Goal: Task Accomplishment & Management: Use online tool/utility

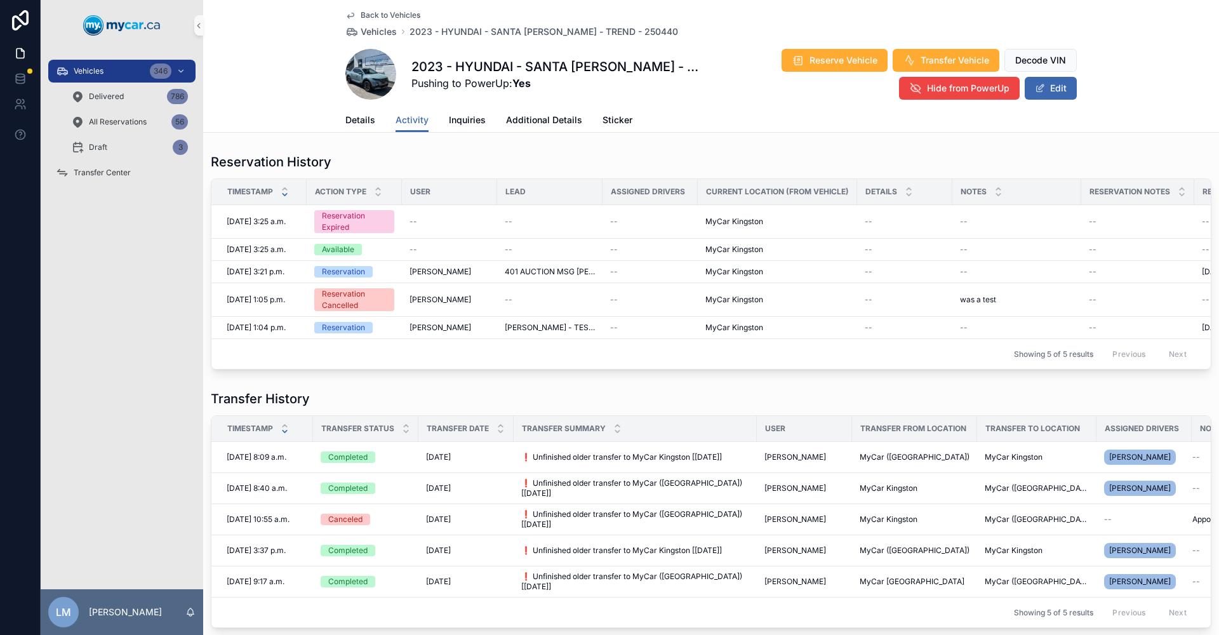
scroll to position [63, 0]
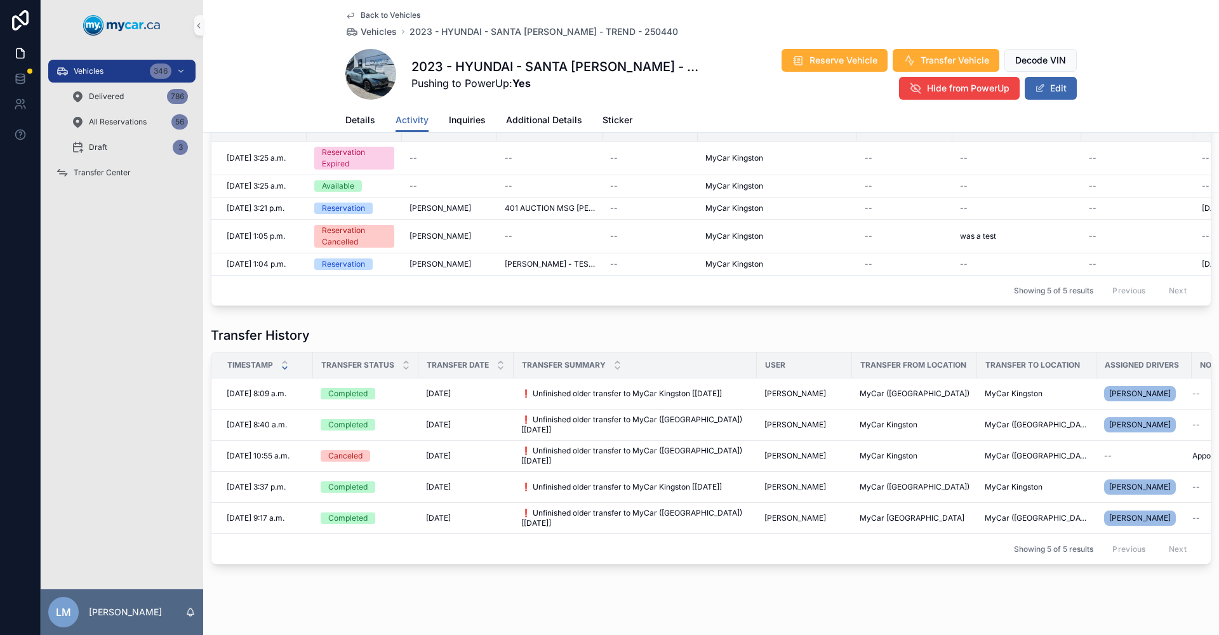
click at [355, 10] on link "Back to Vehicles" at bounding box center [382, 15] width 75 height 10
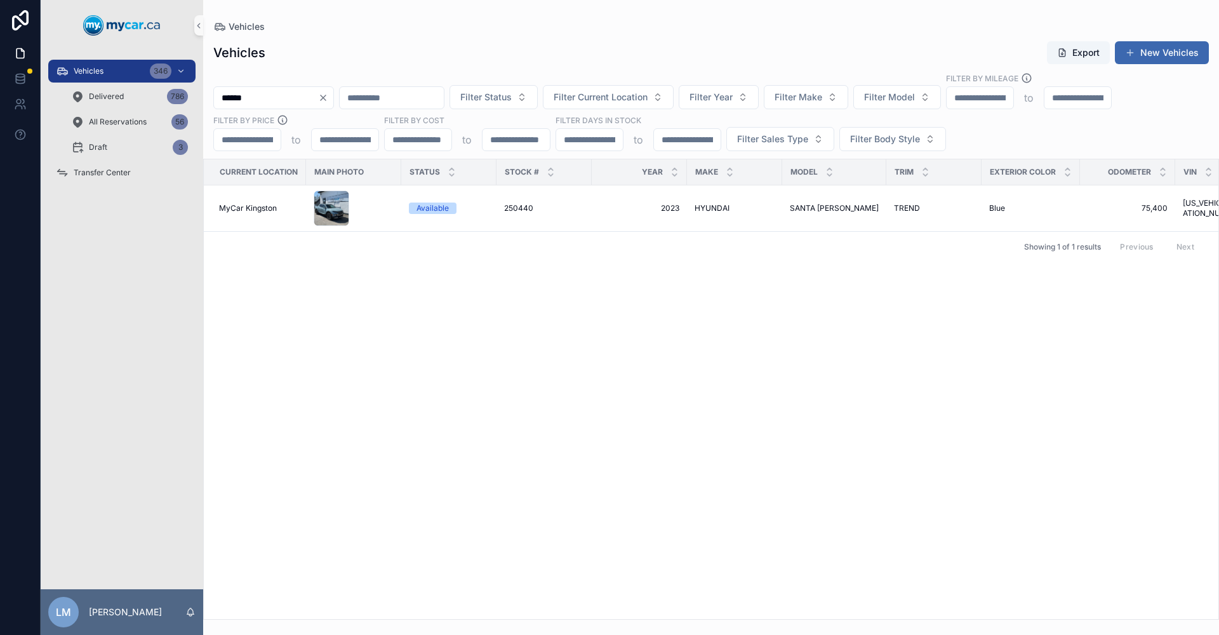
click at [328, 102] on icon "Clear" at bounding box center [323, 98] width 10 height 10
click at [309, 98] on input "scrollable content" at bounding box center [266, 98] width 104 height 18
type input "******"
click at [715, 209] on span "VOLKSWAGEN" at bounding box center [720, 208] width 53 height 10
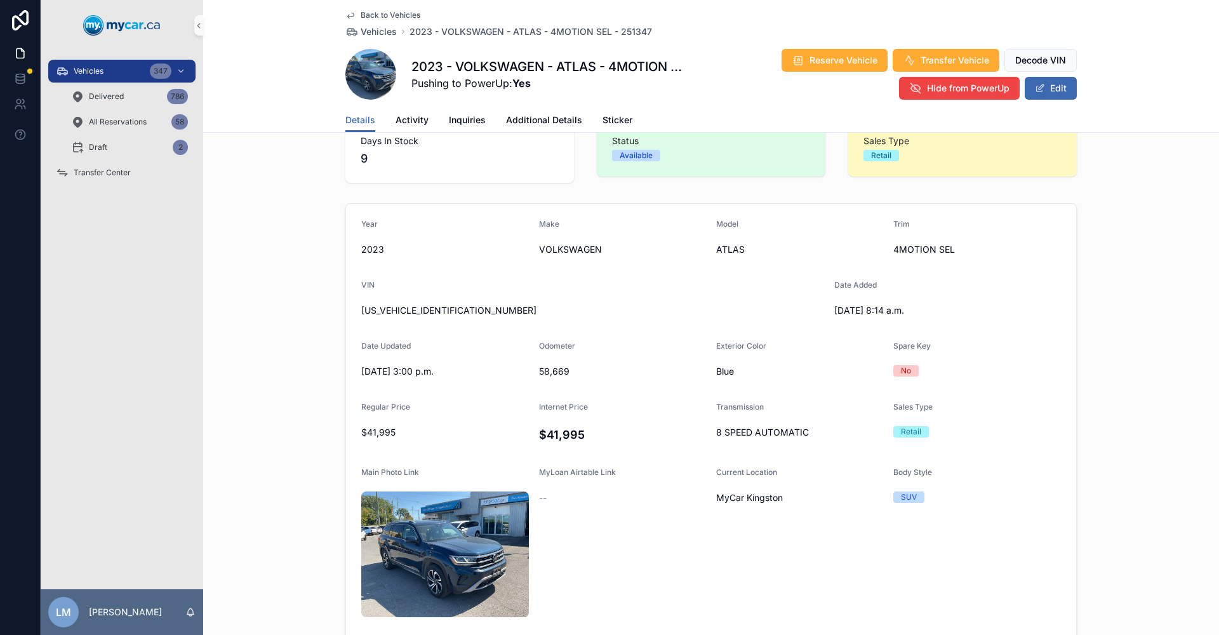
scroll to position [63, 0]
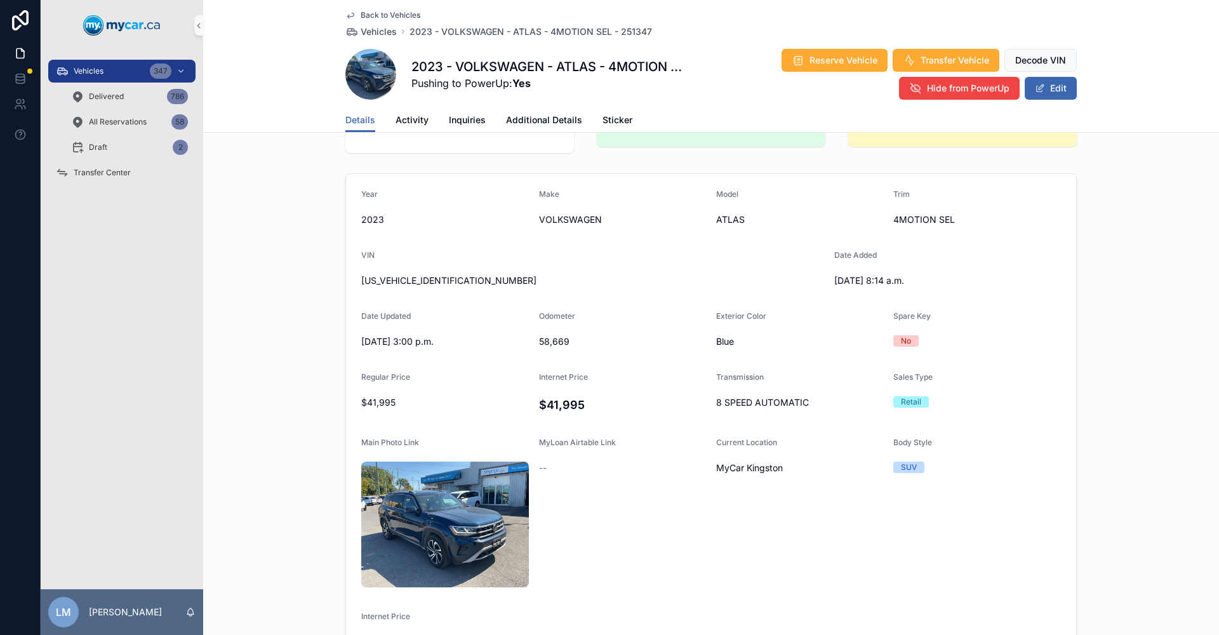
click at [384, 13] on span "Back to Vehicles" at bounding box center [390, 15] width 60 height 10
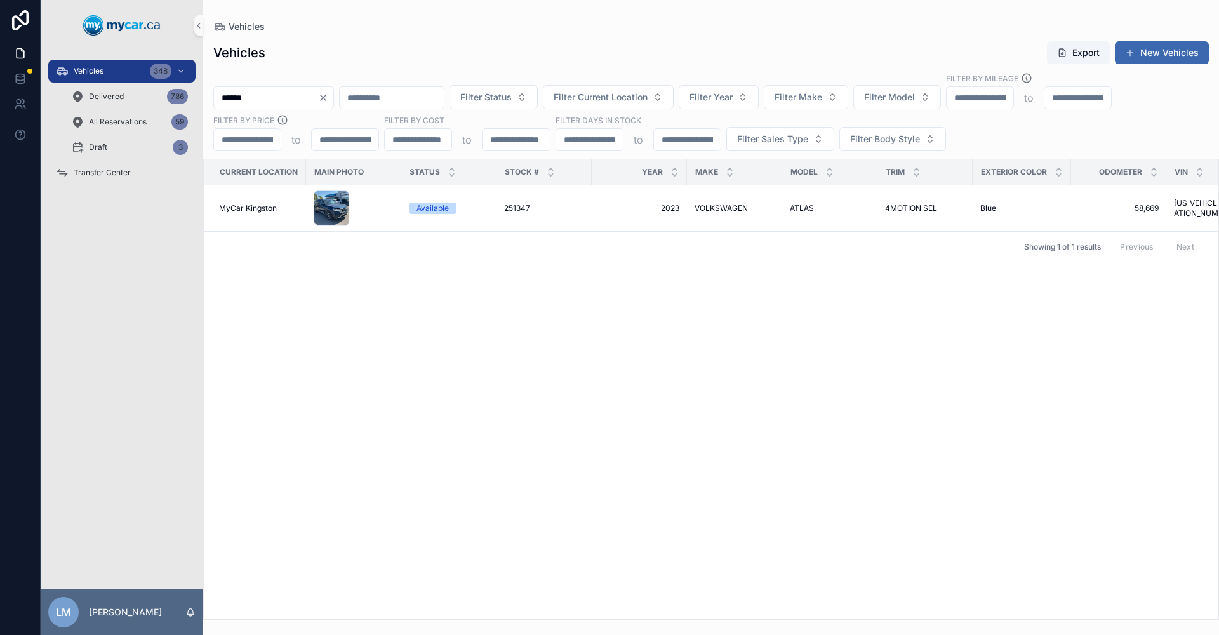
click at [328, 95] on icon "Clear" at bounding box center [323, 98] width 10 height 10
click at [317, 99] on input "scrollable content" at bounding box center [266, 98] width 104 height 18
type input "******"
click at [734, 209] on span "CHEVROLET" at bounding box center [717, 208] width 46 height 10
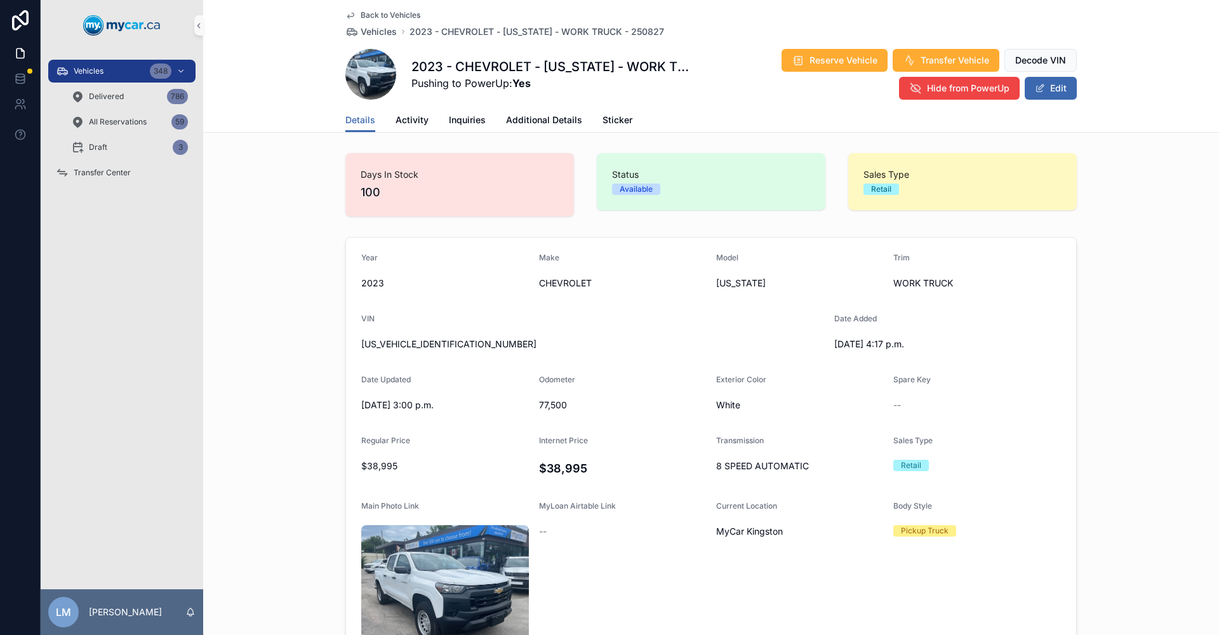
click at [552, 406] on span "77,500" at bounding box center [623, 405] width 168 height 13
copy span "77,500"
drag, startPoint x: 563, startPoint y: 403, endPoint x: 544, endPoint y: 412, distance: 21.0
click at [559, 404] on span "77,500" at bounding box center [623, 405] width 168 height 13
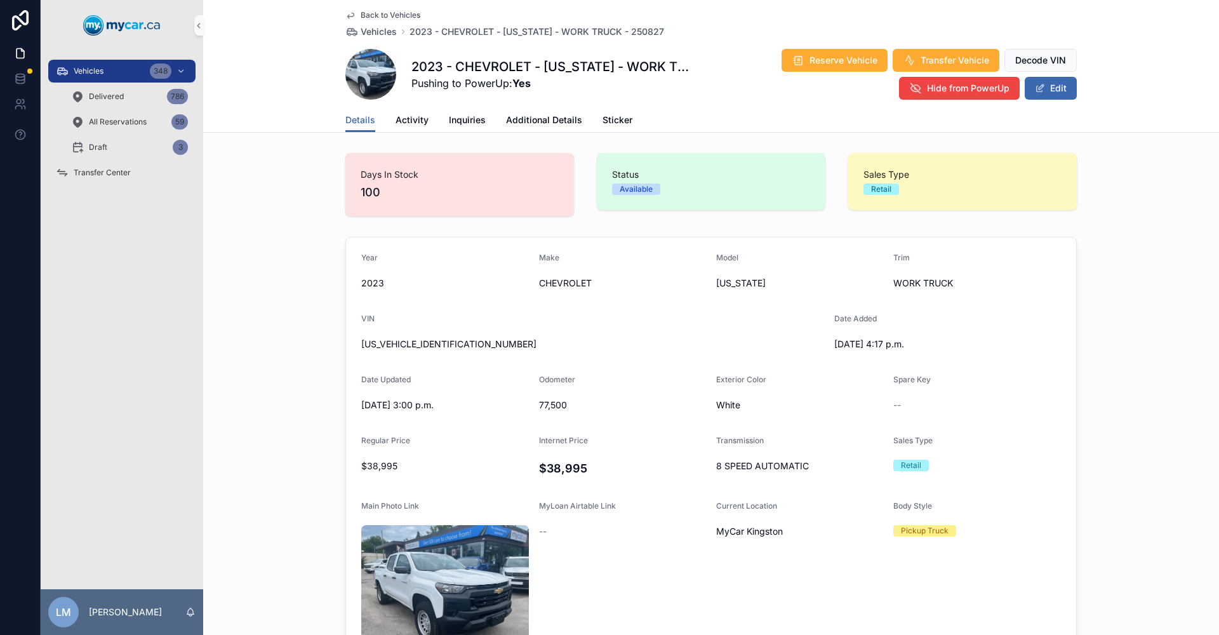
click at [544, 412] on div "77,500" at bounding box center [623, 405] width 168 height 20
click at [543, 409] on span "77,500" at bounding box center [623, 405] width 168 height 13
copy span "77,500"
click at [414, 347] on span "[US_VEHICLE_IDENTIFICATION_NUMBER]" at bounding box center [592, 344] width 463 height 13
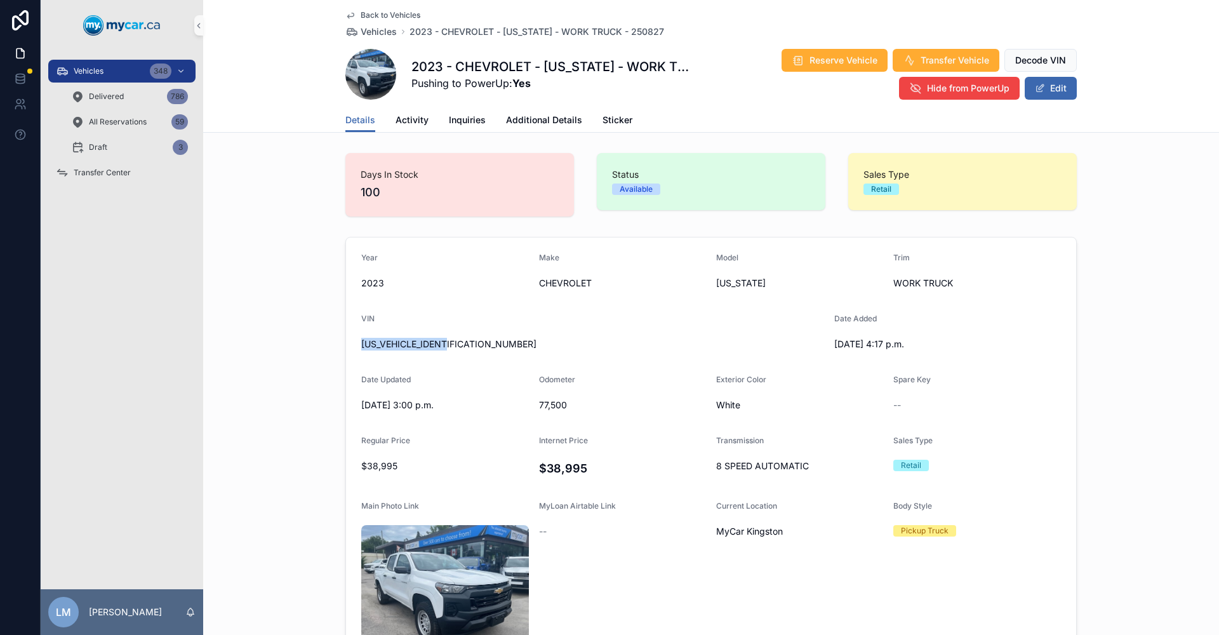
click at [414, 347] on span "[US_VEHICLE_IDENTIFICATION_NUMBER]" at bounding box center [592, 344] width 463 height 13
copy span "[US_VEHICLE_IDENTIFICATION_NUMBER]"
click at [396, 13] on span "Back to Vehicles" at bounding box center [390, 15] width 60 height 10
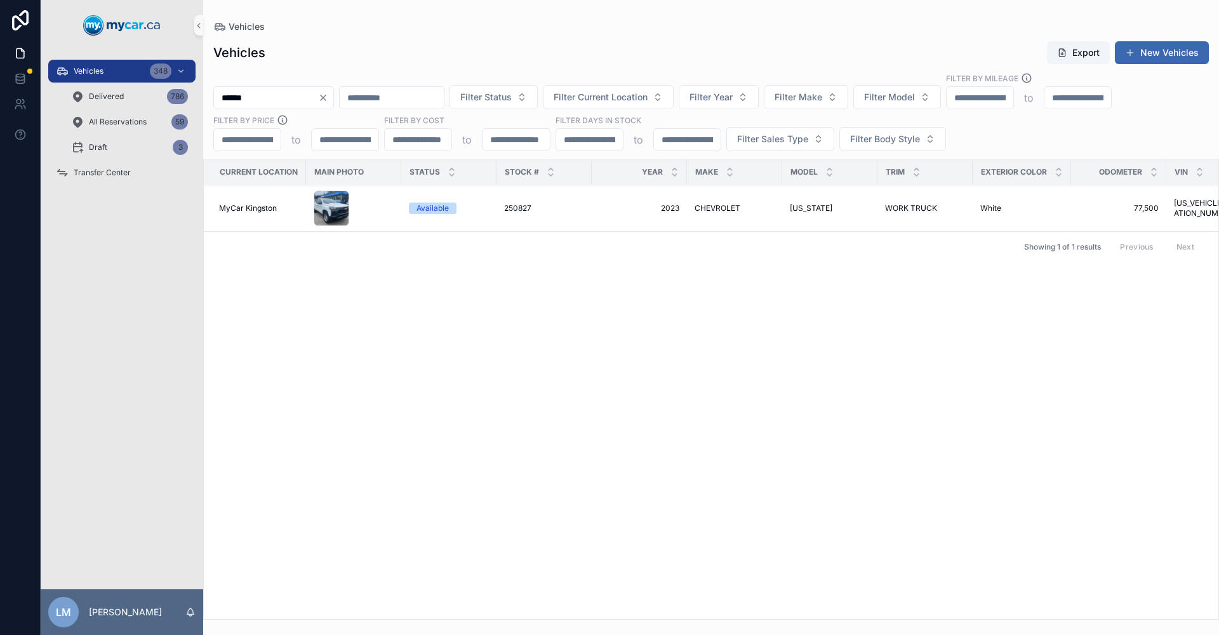
click at [301, 98] on input "******" at bounding box center [266, 98] width 104 height 18
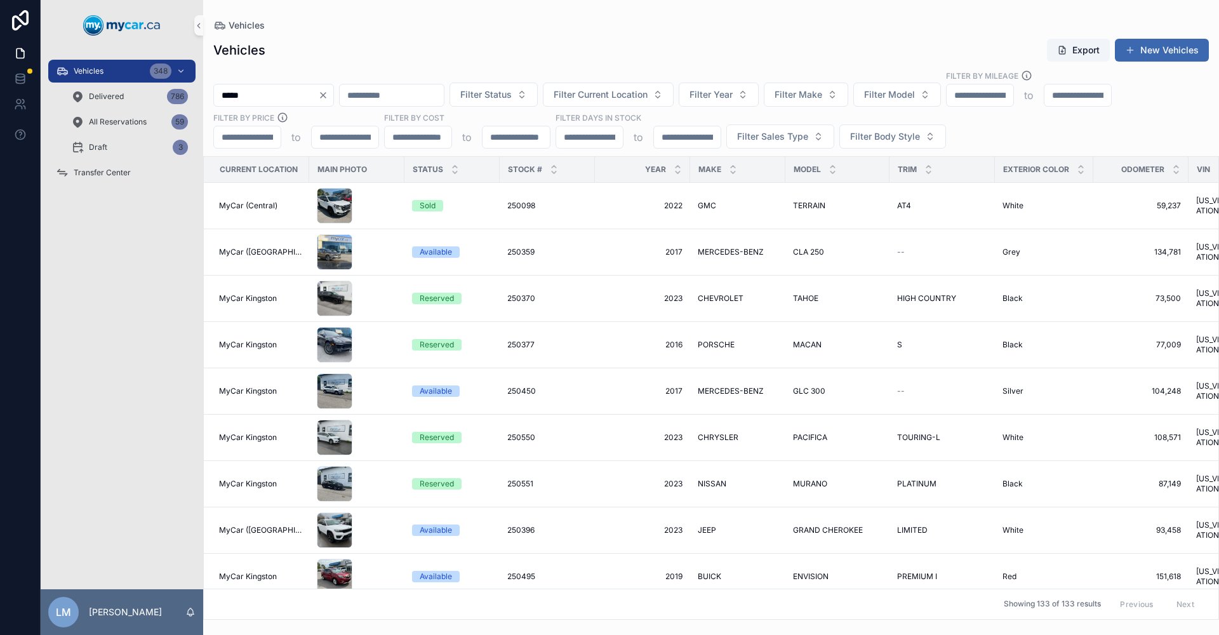
type input "******"
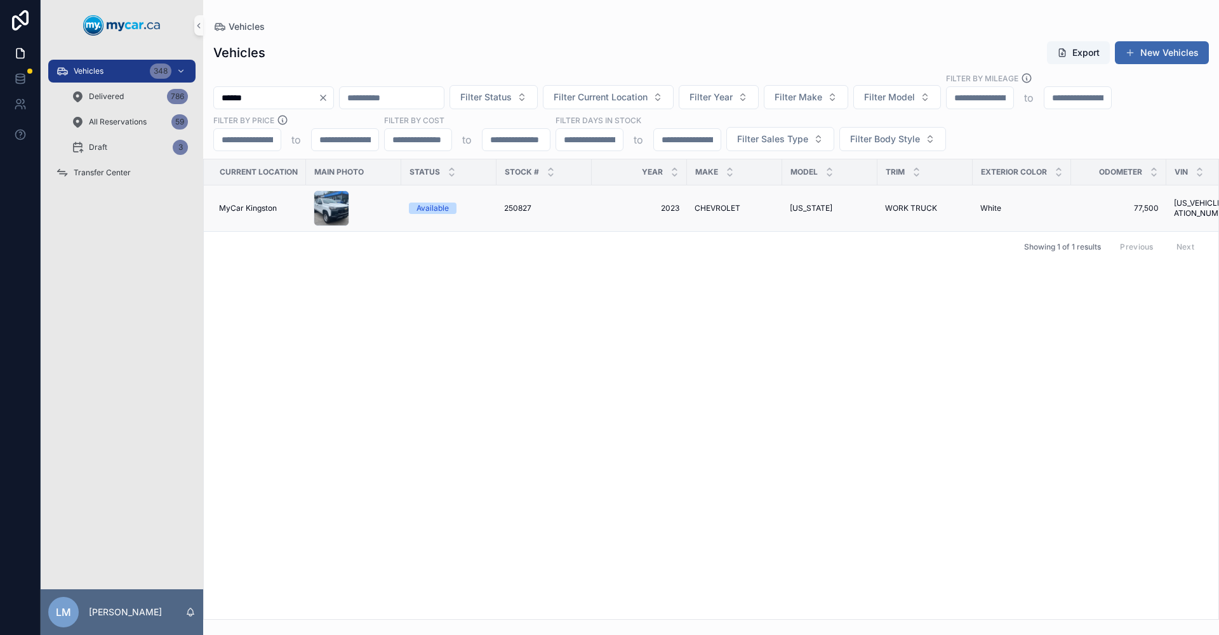
click at [710, 209] on span "CHEVROLET" at bounding box center [717, 208] width 46 height 10
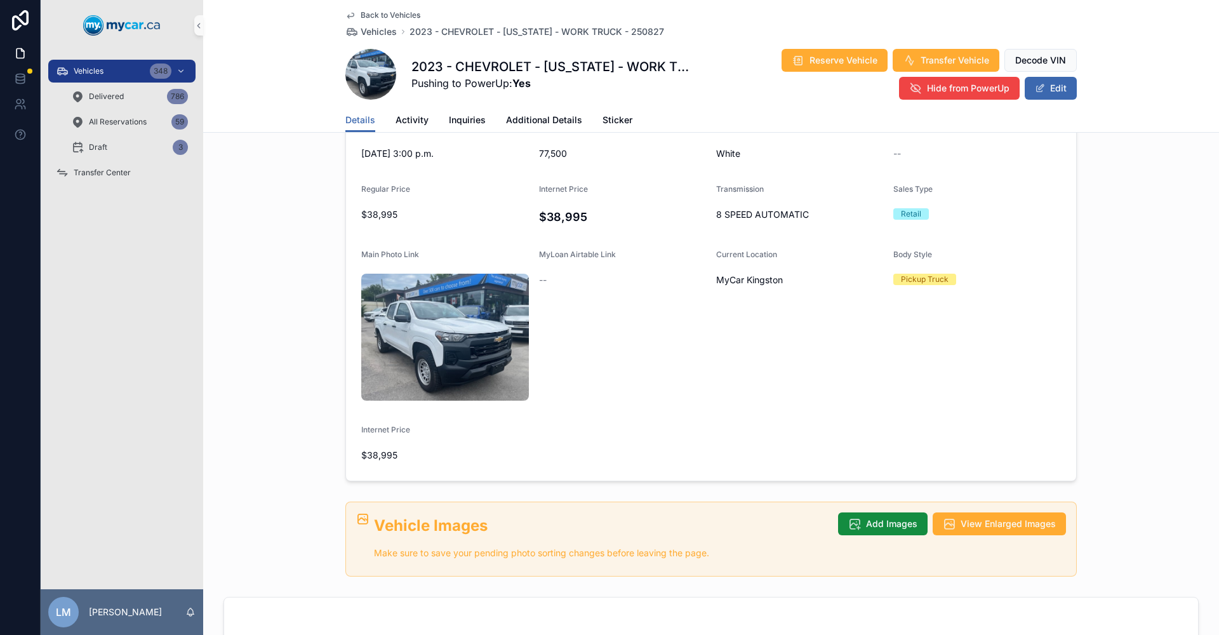
scroll to position [26, 0]
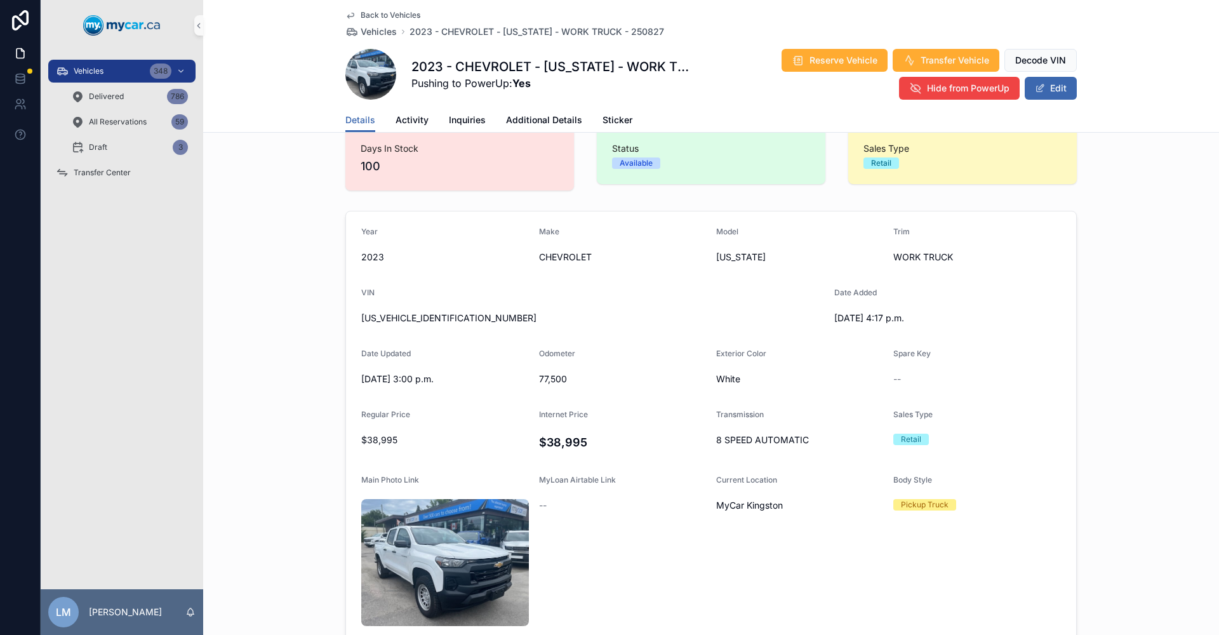
click at [558, 378] on span "77,500" at bounding box center [623, 379] width 168 height 13
copy span "77,500"
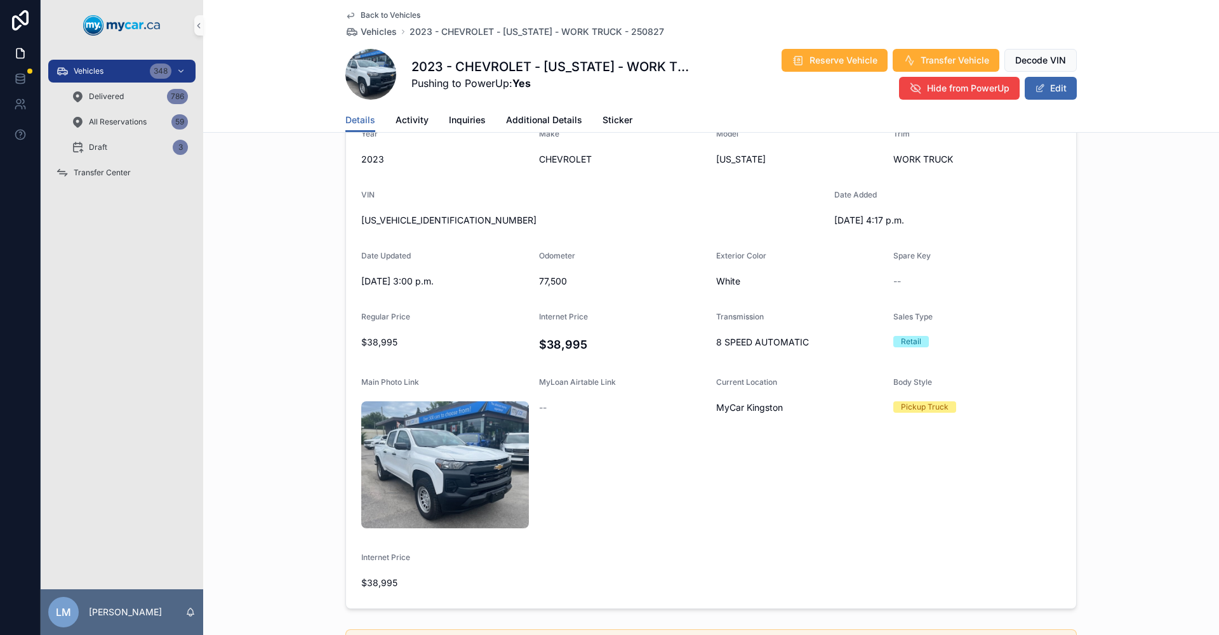
scroll to position [0, 0]
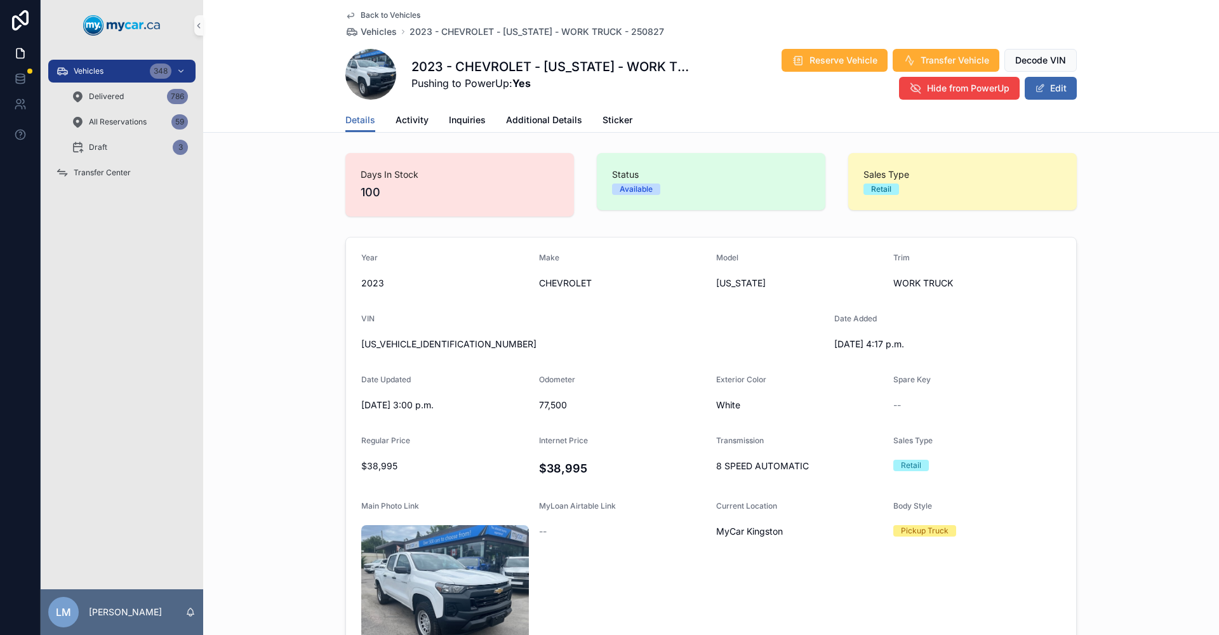
click at [418, 347] on span "[US_VEHICLE_IDENTIFICATION_NUMBER]" at bounding box center [592, 344] width 463 height 13
click at [418, 338] on span "[US_VEHICLE_IDENTIFICATION_NUMBER]" at bounding box center [592, 344] width 463 height 13
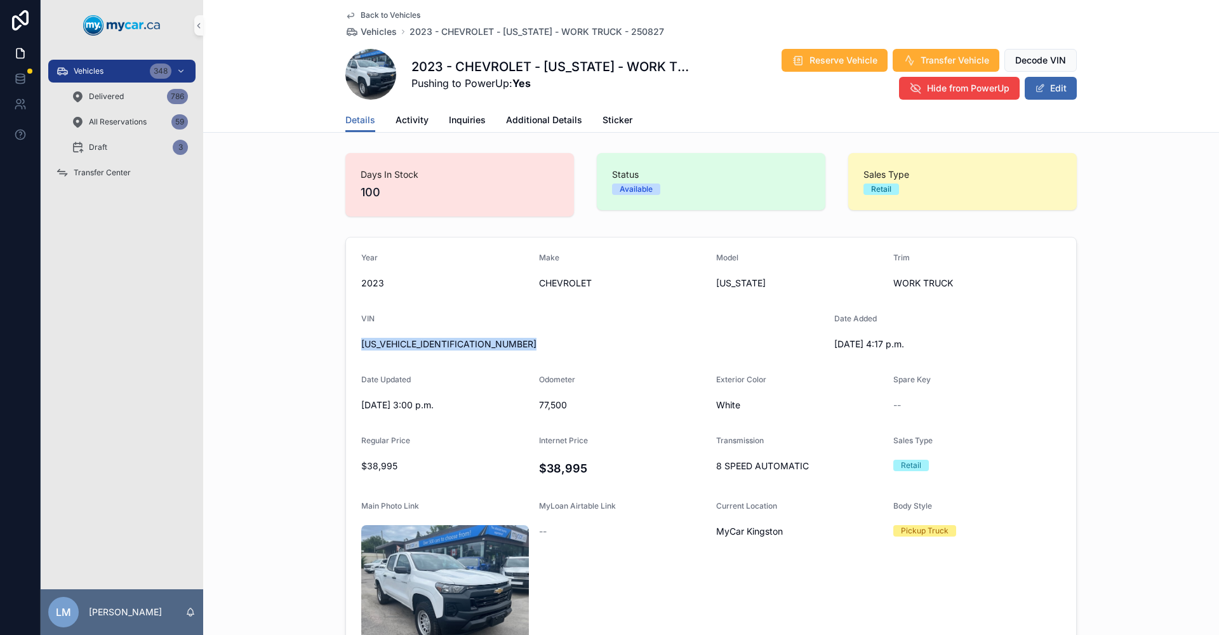
click at [389, 14] on span "Back to Vehicles" at bounding box center [390, 15] width 60 height 10
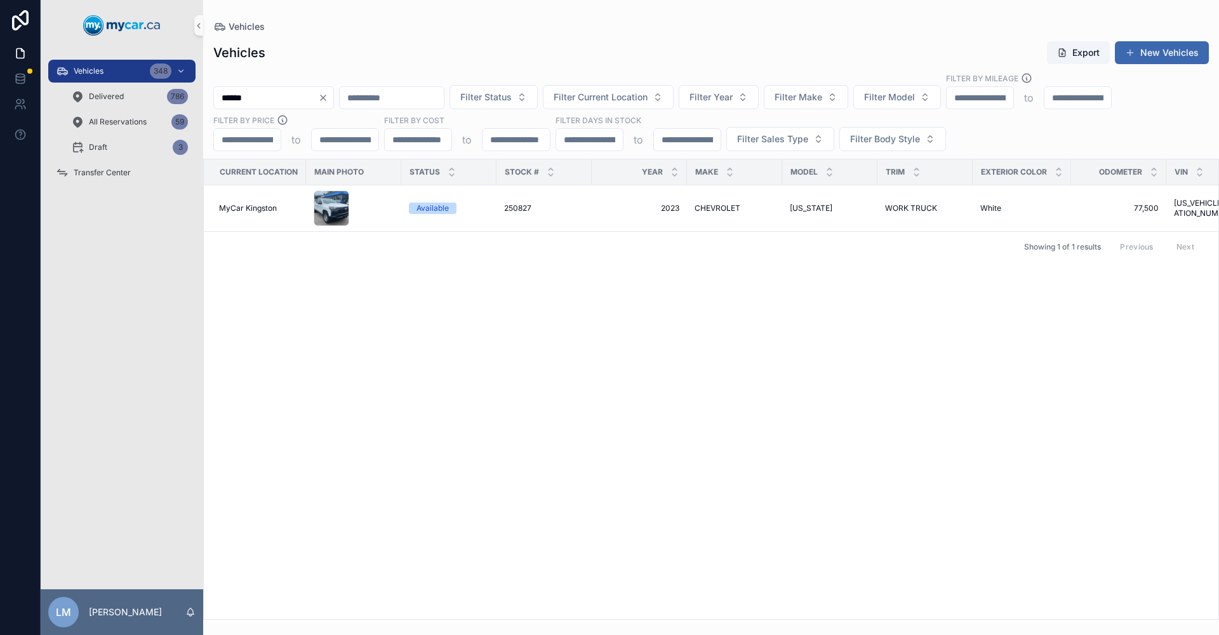
click at [288, 93] on input "******" at bounding box center [266, 98] width 104 height 18
type input "******"
click at [510, 210] on span "250865" at bounding box center [517, 208] width 27 height 10
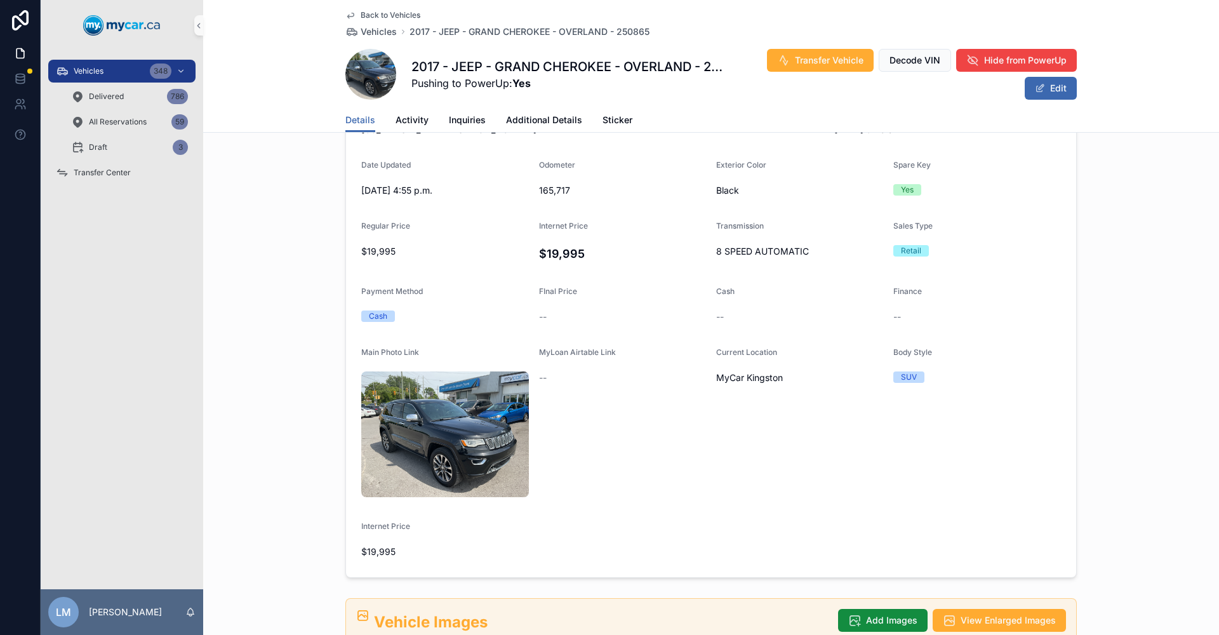
scroll to position [254, 0]
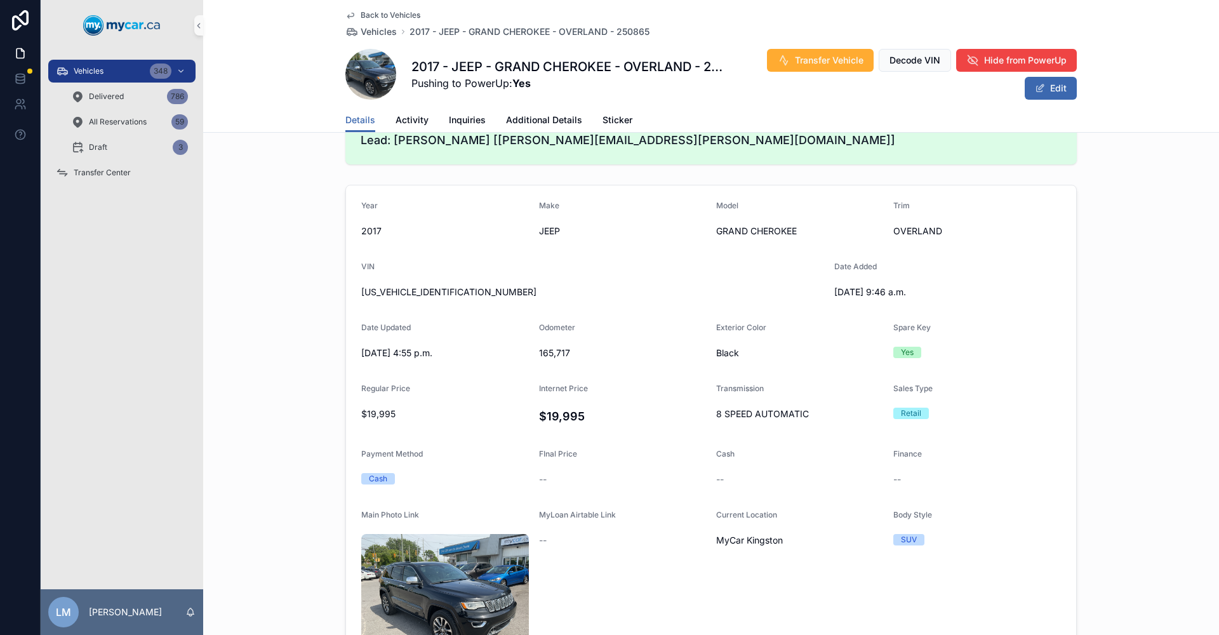
click at [550, 355] on span "165,717" at bounding box center [623, 353] width 168 height 13
copy span "165,717"
click at [391, 287] on span "[US_VEHICLE_IDENTIFICATION_NUMBER]" at bounding box center [592, 292] width 463 height 13
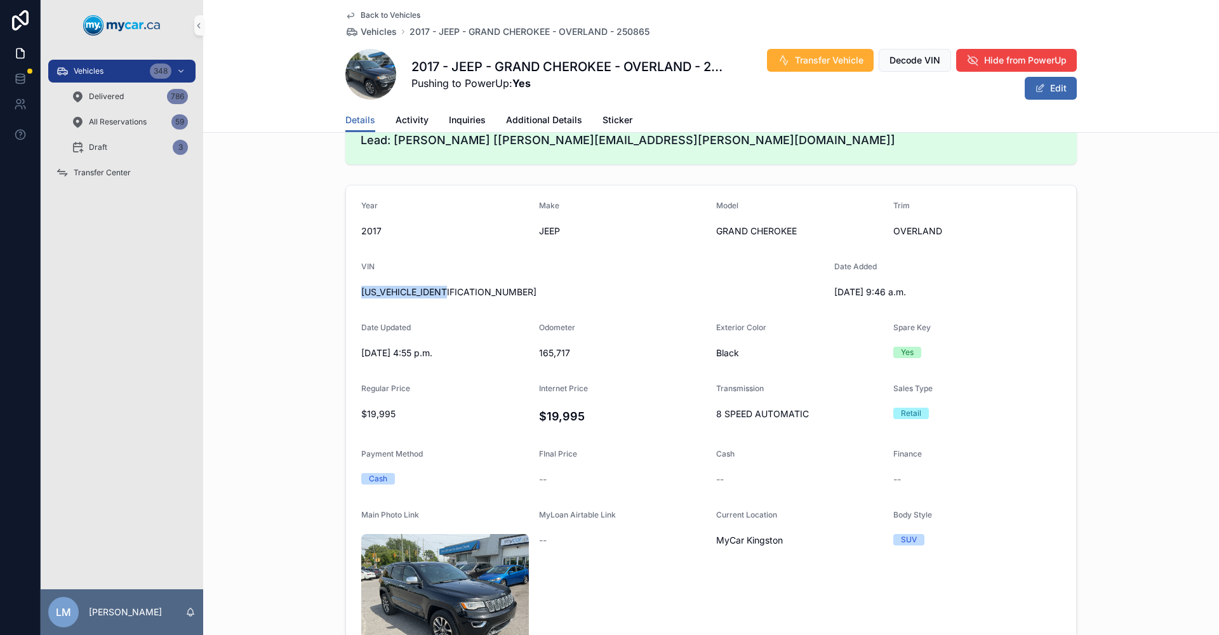
copy span "[US_VEHICLE_IDENTIFICATION_NUMBER]"
click at [390, 12] on span "Back to Vehicles" at bounding box center [390, 15] width 60 height 10
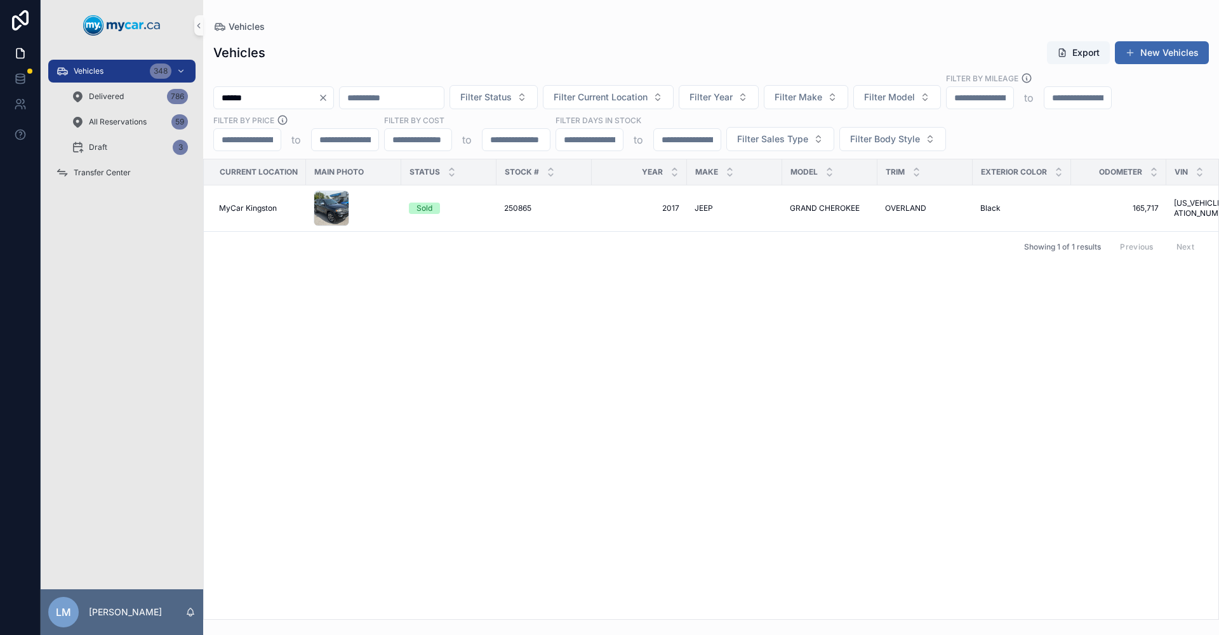
click at [328, 96] on icon "Clear" at bounding box center [323, 98] width 10 height 10
click at [314, 98] on input "scrollable content" at bounding box center [266, 98] width 104 height 18
type input "*******"
click at [539, 207] on div "250942A 250942A" at bounding box center [544, 208] width 80 height 10
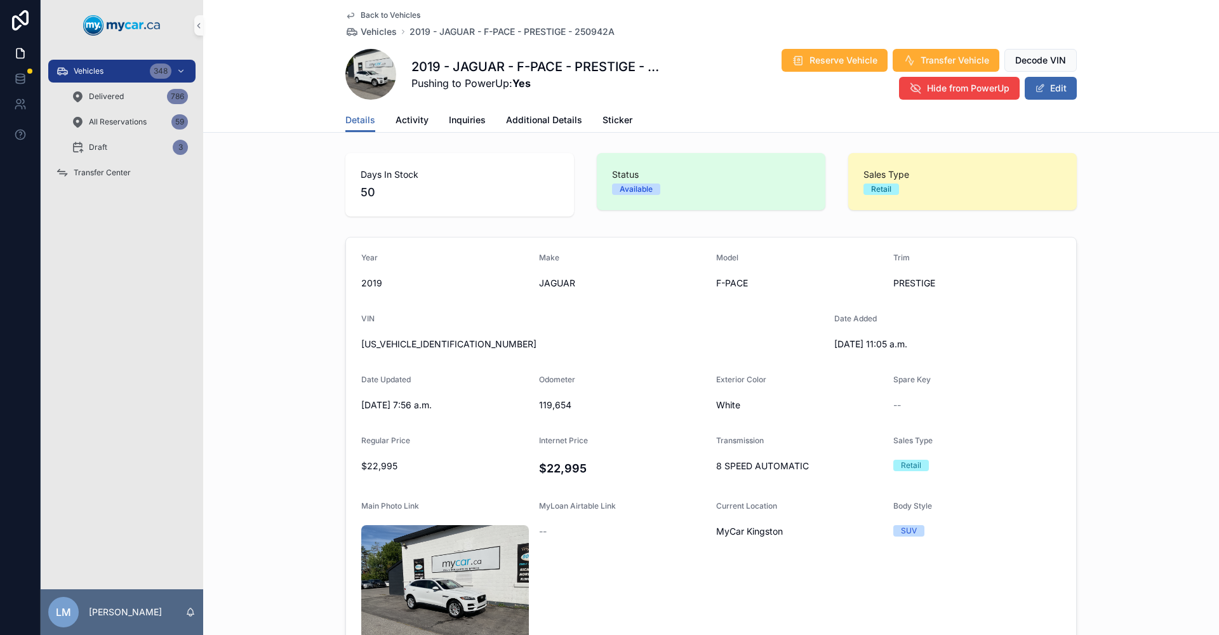
click at [558, 408] on span "119,654" at bounding box center [623, 405] width 168 height 13
copy span "119,654"
click at [422, 338] on span "[US_VEHICLE_IDENTIFICATION_NUMBER]" at bounding box center [592, 344] width 463 height 13
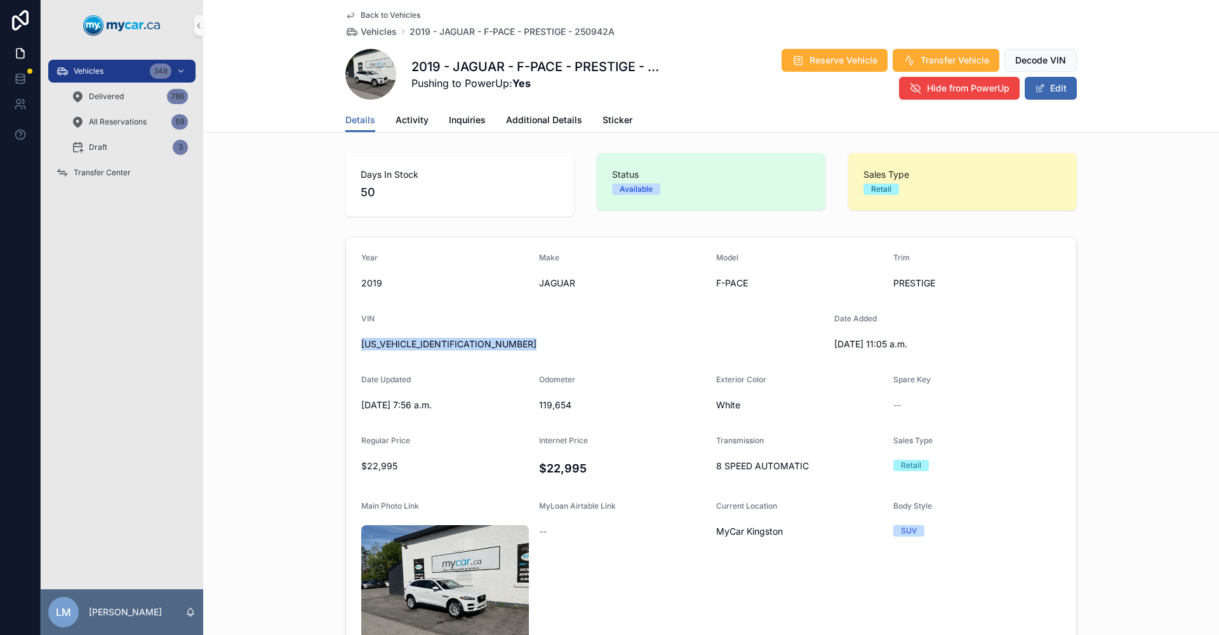
click at [422, 338] on span "[US_VEHICLE_IDENTIFICATION_NUMBER]" at bounding box center [592, 344] width 463 height 13
copy span "[US_VEHICLE_IDENTIFICATION_NUMBER]"
click at [383, 13] on span "Back to Vehicles" at bounding box center [390, 15] width 60 height 10
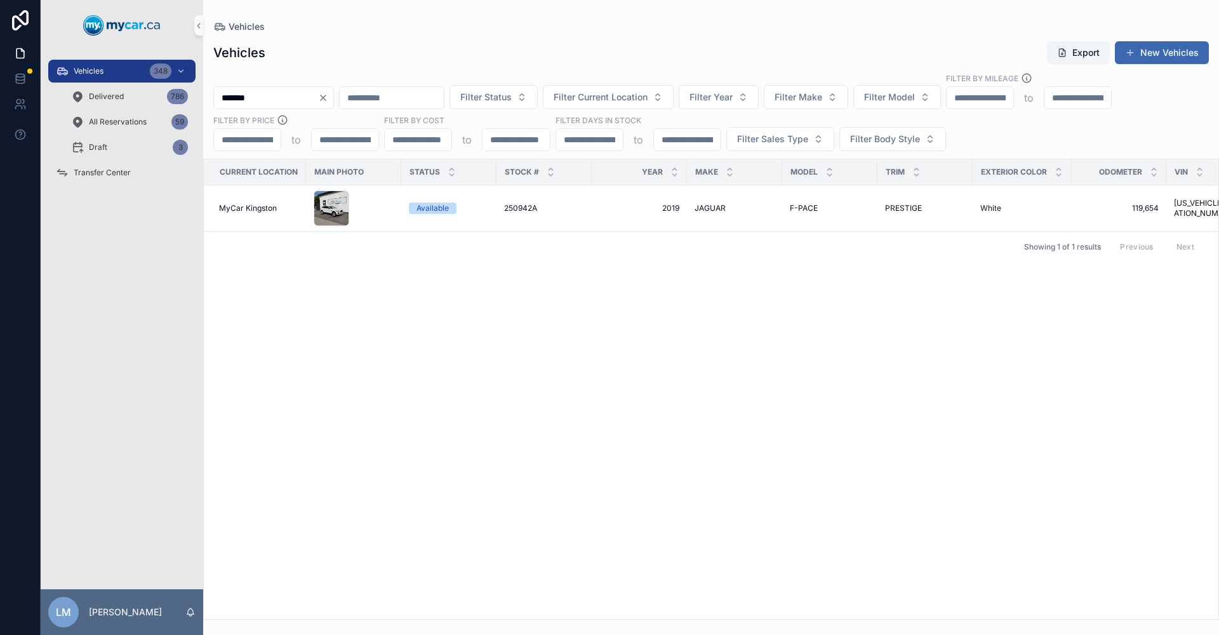
click at [334, 91] on div "*******" at bounding box center [273, 97] width 121 height 23
click at [326, 98] on icon "Clear" at bounding box center [323, 97] width 5 height 5
click at [316, 93] on input "scrollable content" at bounding box center [266, 98] width 104 height 18
type input "******"
click at [799, 213] on span "SEDONA" at bounding box center [806, 208] width 32 height 10
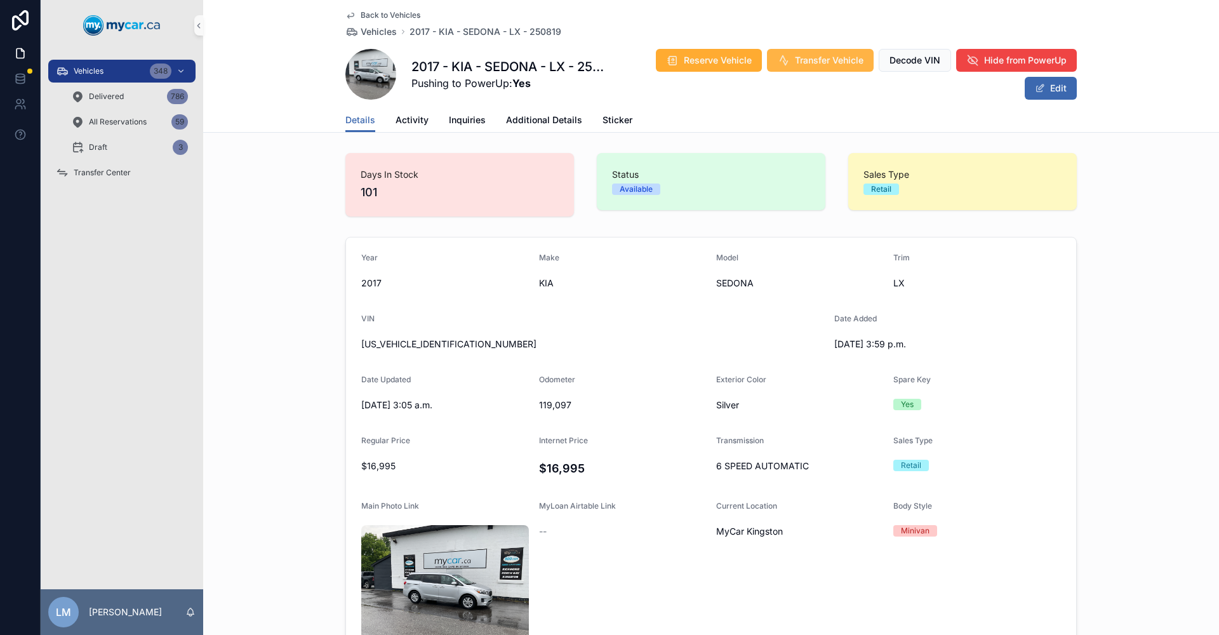
click at [802, 57] on span "Transfer Vehicle" at bounding box center [829, 60] width 69 height 13
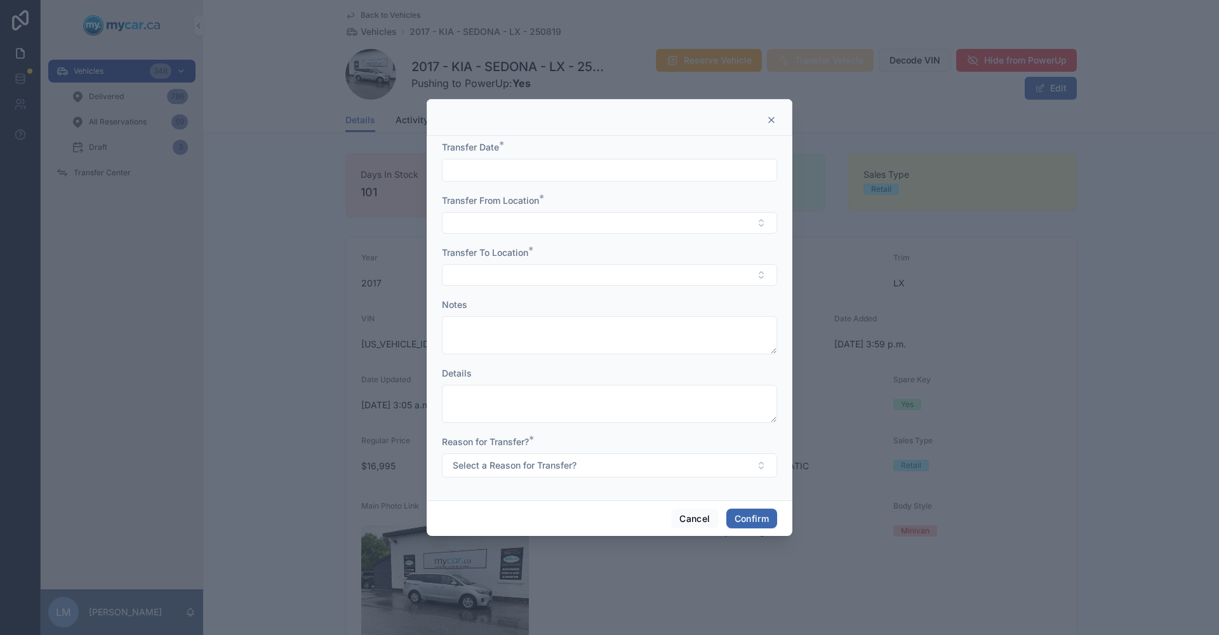
drag, startPoint x: 556, startPoint y: 158, endPoint x: 550, endPoint y: 168, distance: 11.1
click at [556, 162] on div at bounding box center [609, 170] width 335 height 23
click at [550, 168] on input "text" at bounding box center [609, 170] width 334 height 18
click at [601, 194] on button "[DATE]" at bounding box center [610, 201] width 50 height 23
type input "**********"
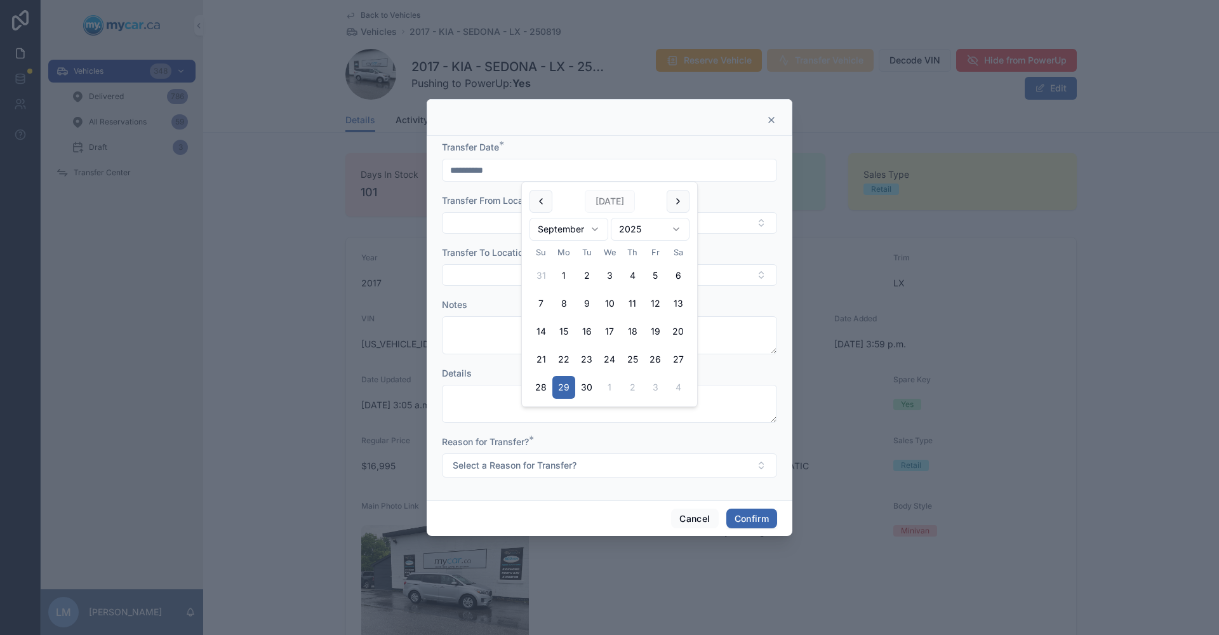
click at [834, 255] on div at bounding box center [609, 317] width 1219 height 635
click at [763, 227] on button "Select Button" at bounding box center [609, 223] width 335 height 22
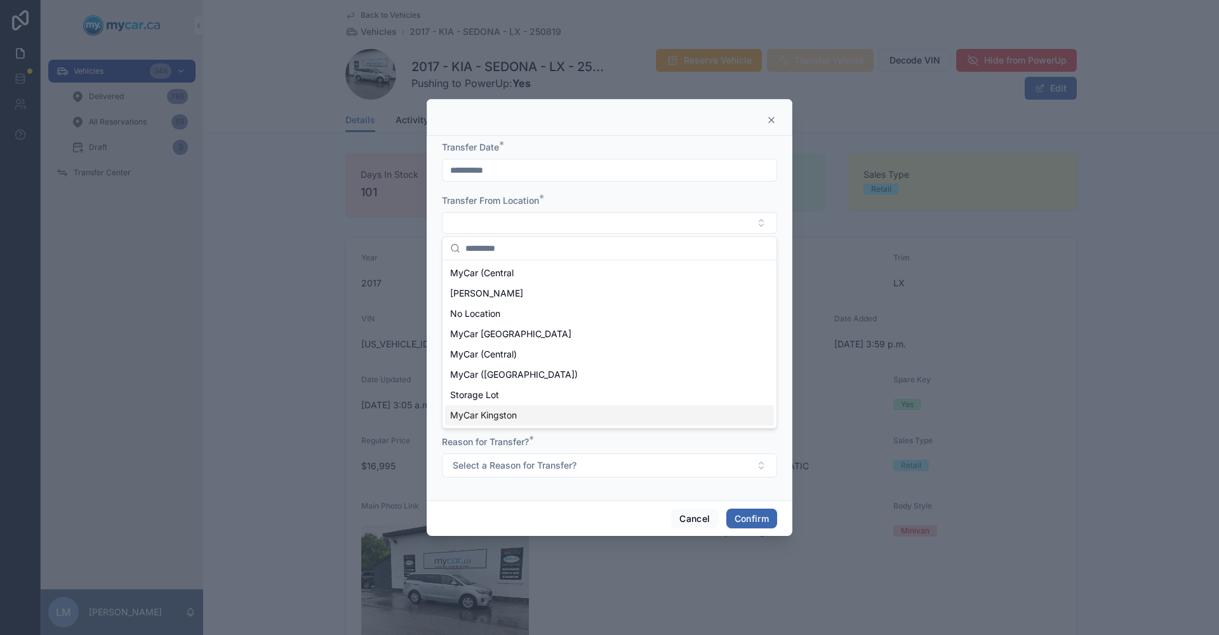
click at [559, 413] on div "MyCar Kingston" at bounding box center [609, 415] width 329 height 20
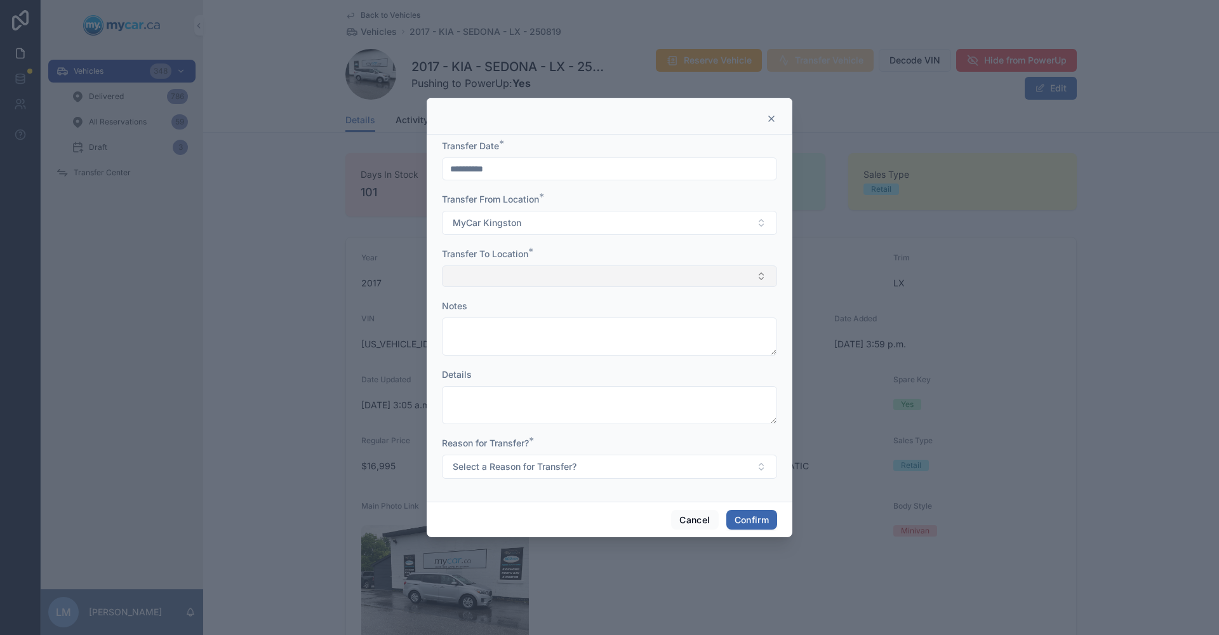
click at [759, 276] on button "Select Button" at bounding box center [609, 276] width 335 height 22
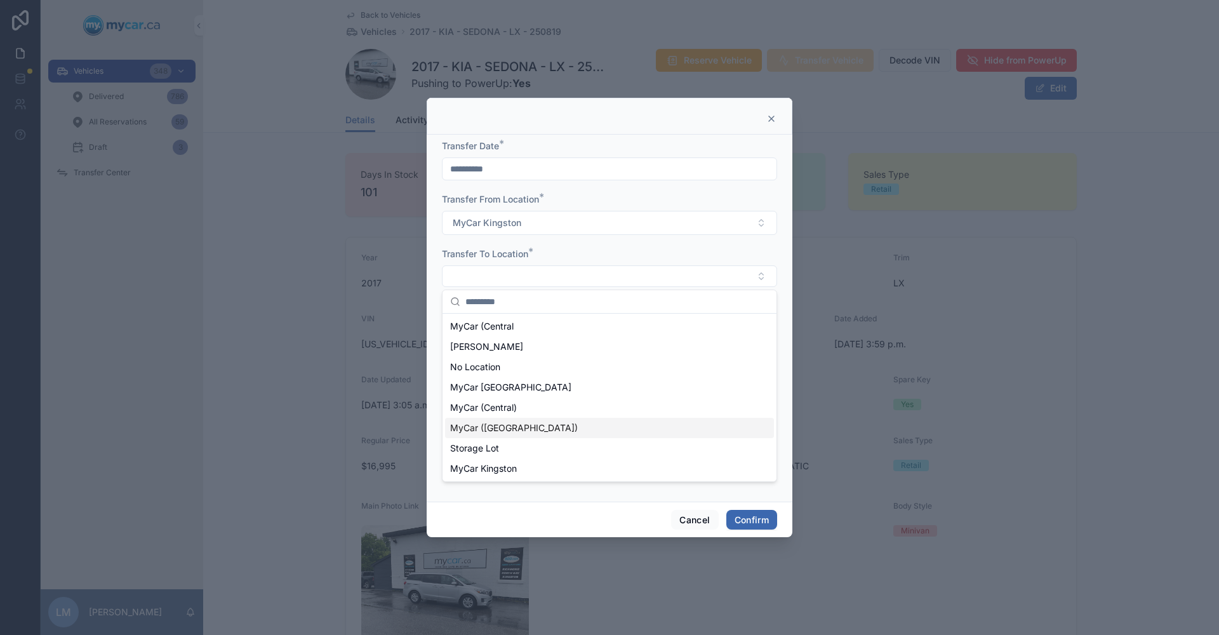
click at [505, 425] on span "MyCar ([GEOGRAPHIC_DATA])" at bounding box center [514, 427] width 128 height 13
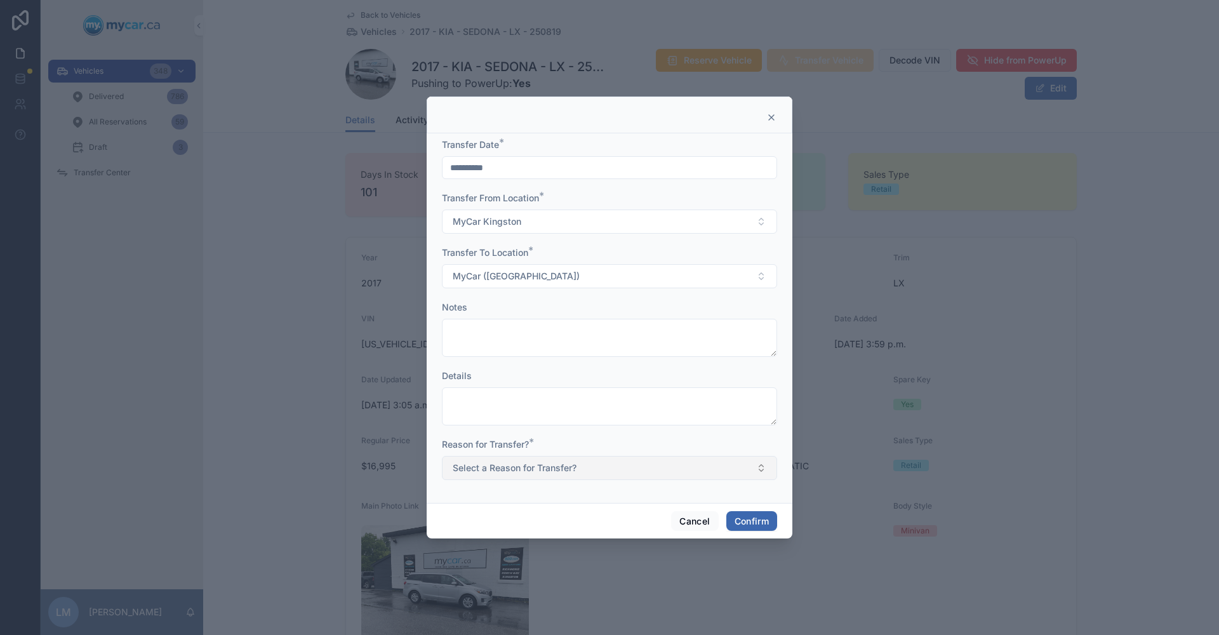
click at [760, 470] on button "Select a Reason for Transfer?" at bounding box center [609, 468] width 335 height 24
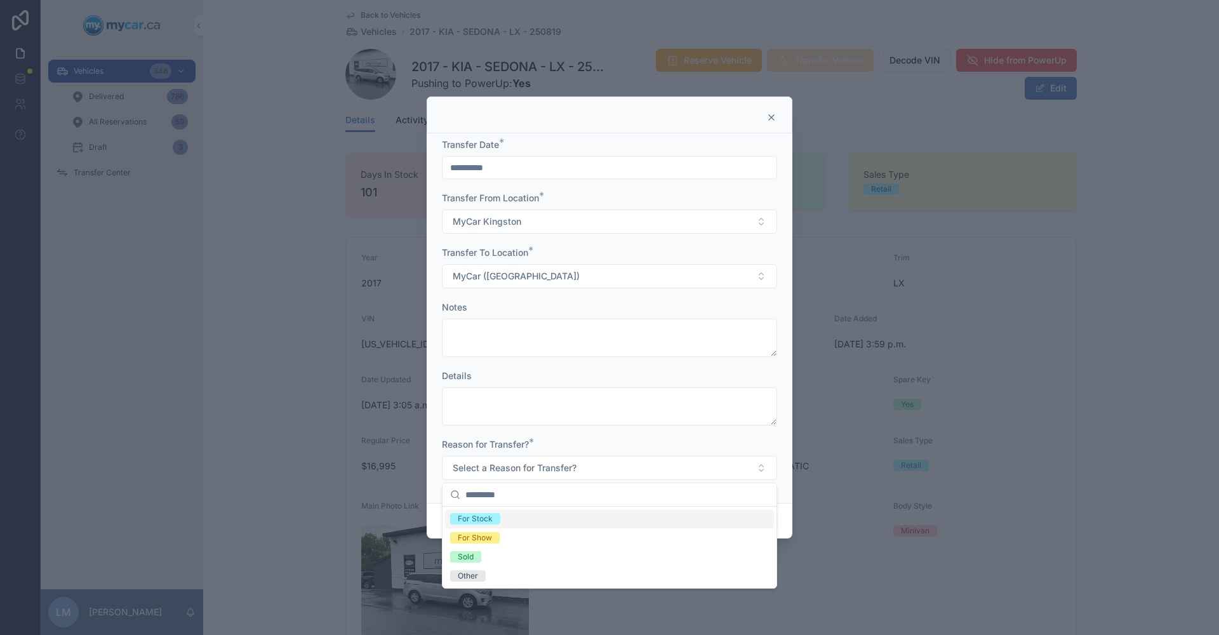
click at [509, 519] on div "For Stock" at bounding box center [609, 518] width 329 height 19
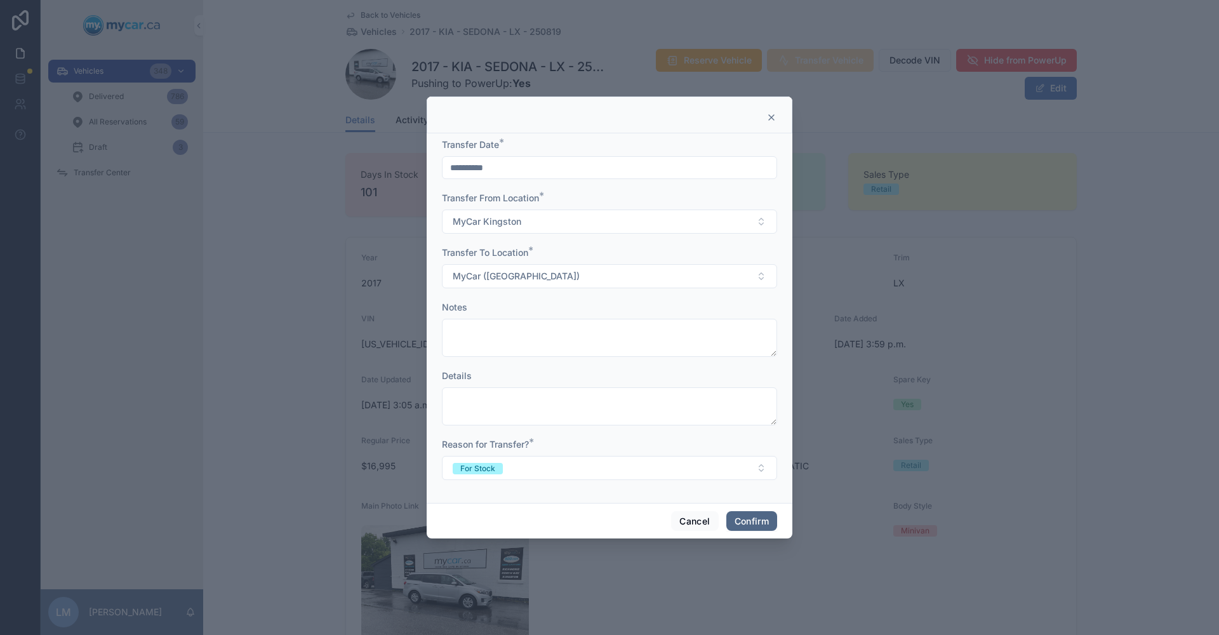
click at [742, 521] on button "Confirm" at bounding box center [751, 521] width 51 height 20
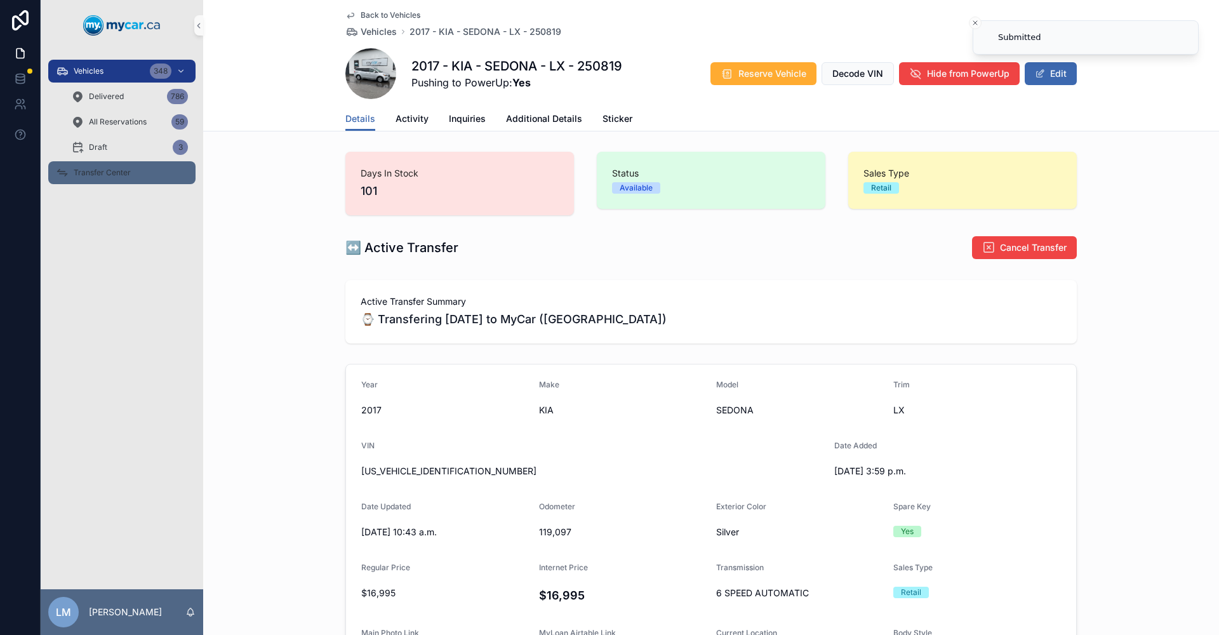
click at [107, 164] on div "Transfer Center" at bounding box center [122, 172] width 132 height 20
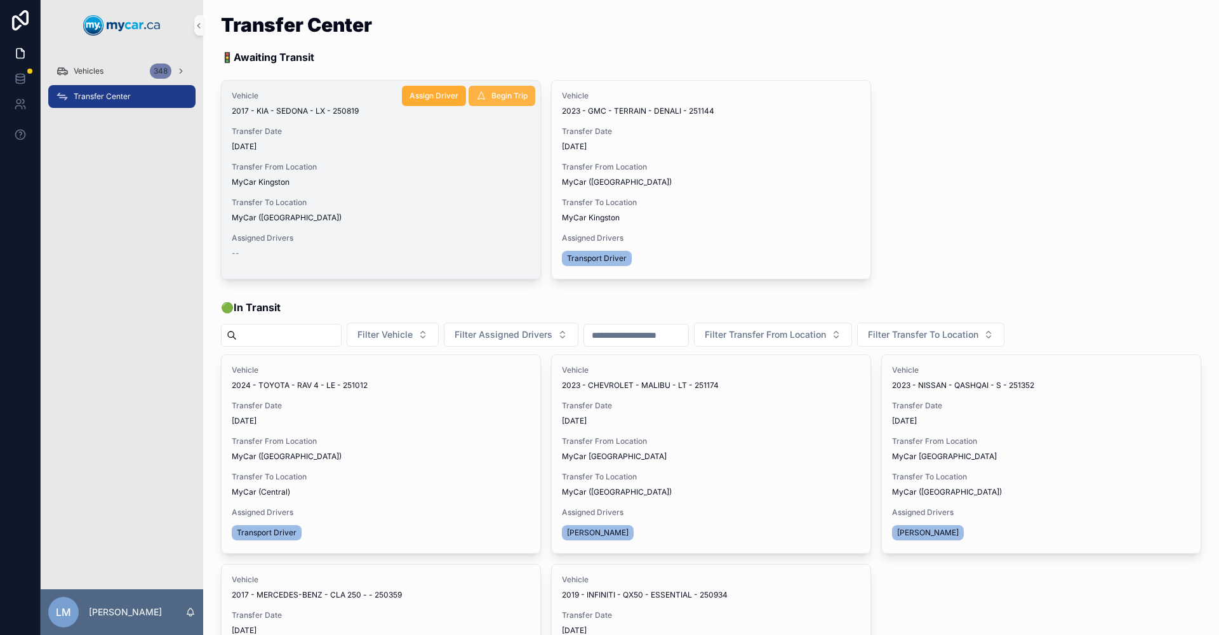
click at [493, 95] on span "Begin Trip" at bounding box center [509, 96] width 36 height 10
click at [439, 95] on span "Assign Driver" at bounding box center [433, 96] width 49 height 10
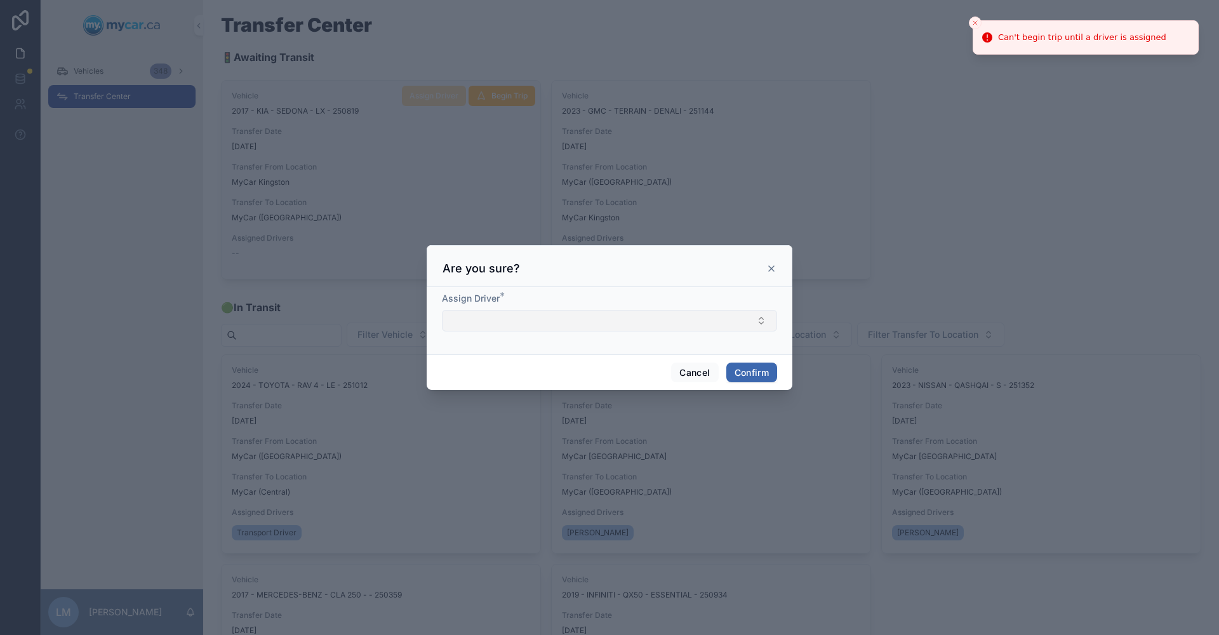
click at [764, 323] on button "Select Button" at bounding box center [609, 321] width 335 height 22
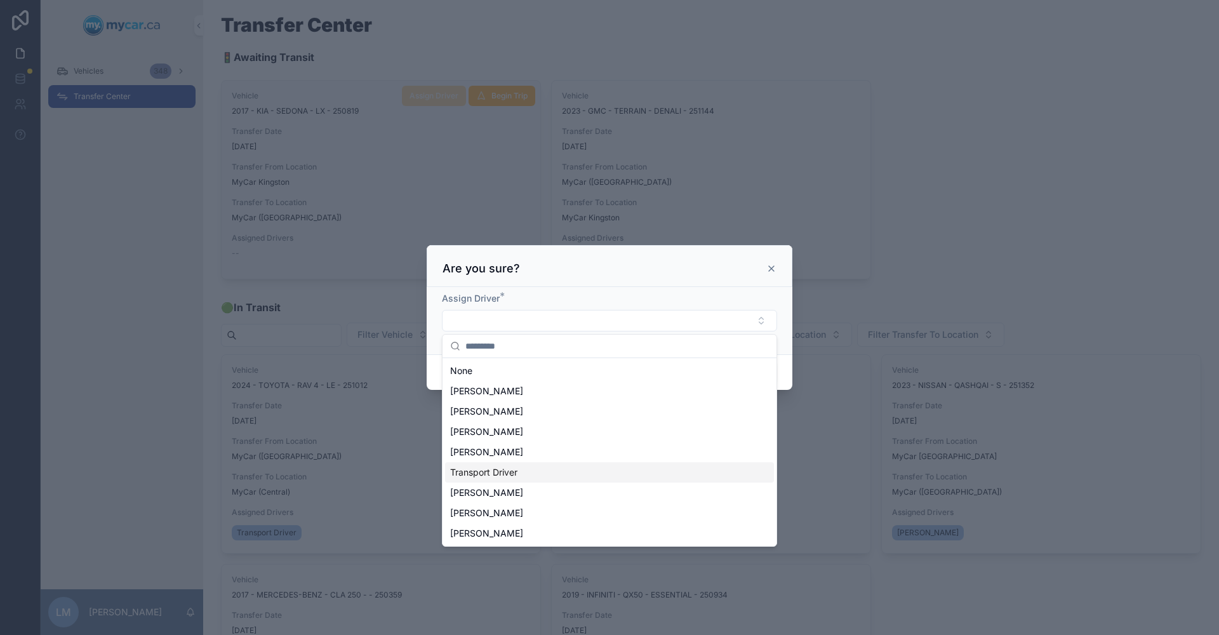
click at [499, 478] on span "Transport Driver" at bounding box center [483, 472] width 67 height 13
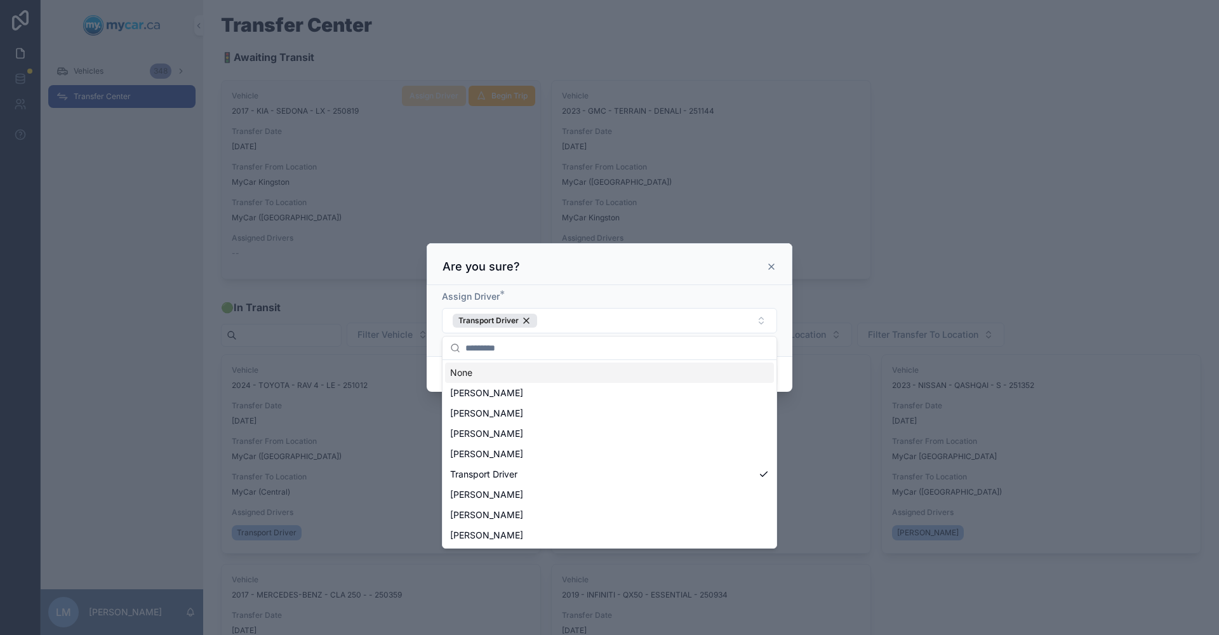
click at [757, 213] on div at bounding box center [609, 317] width 1219 height 635
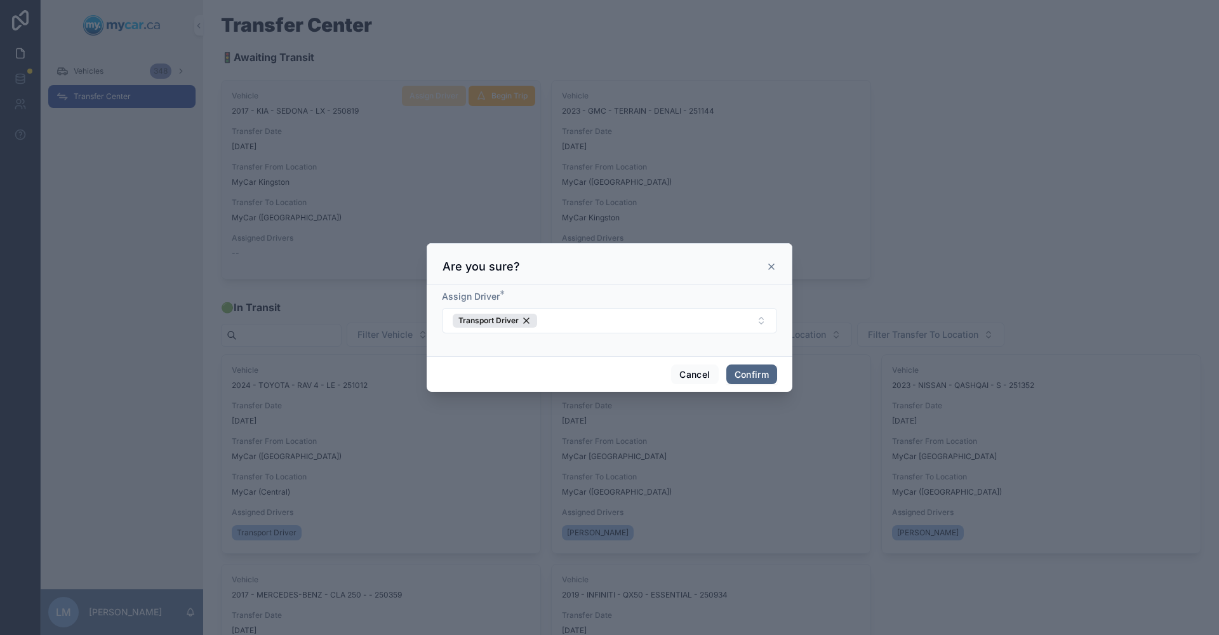
click at [737, 366] on button "Confirm" at bounding box center [751, 374] width 51 height 20
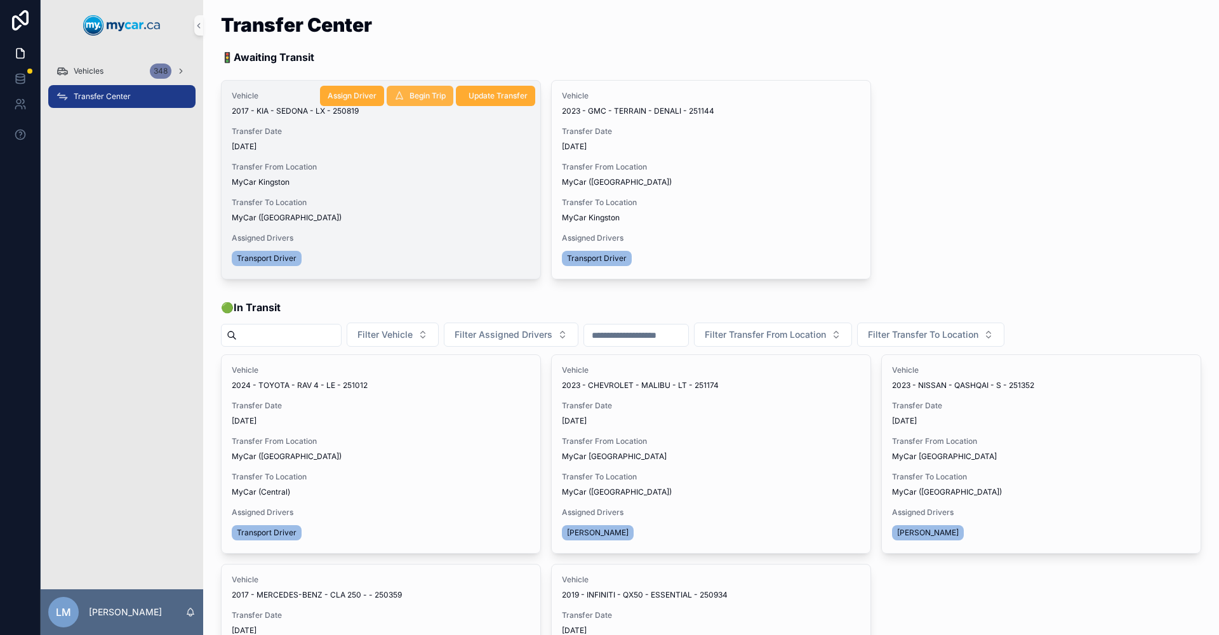
click at [429, 96] on span "Begin Trip" at bounding box center [427, 96] width 36 height 10
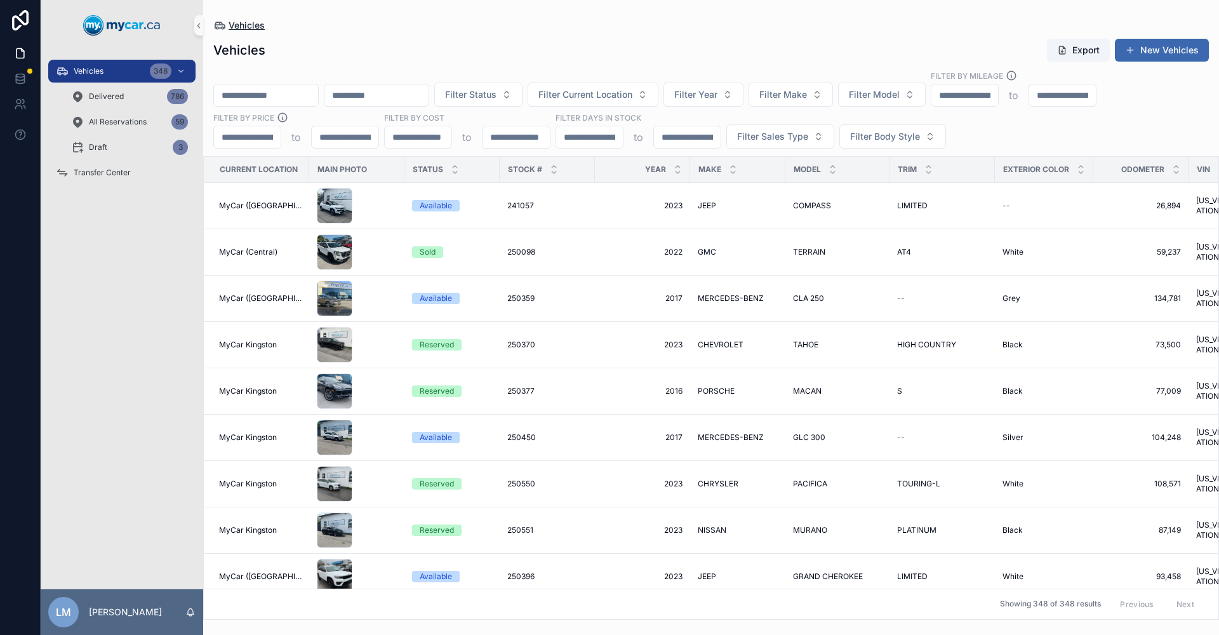
click at [248, 29] on span "Vehicles" at bounding box center [246, 25] width 36 height 13
click at [289, 96] on input "scrollable content" at bounding box center [266, 95] width 104 height 18
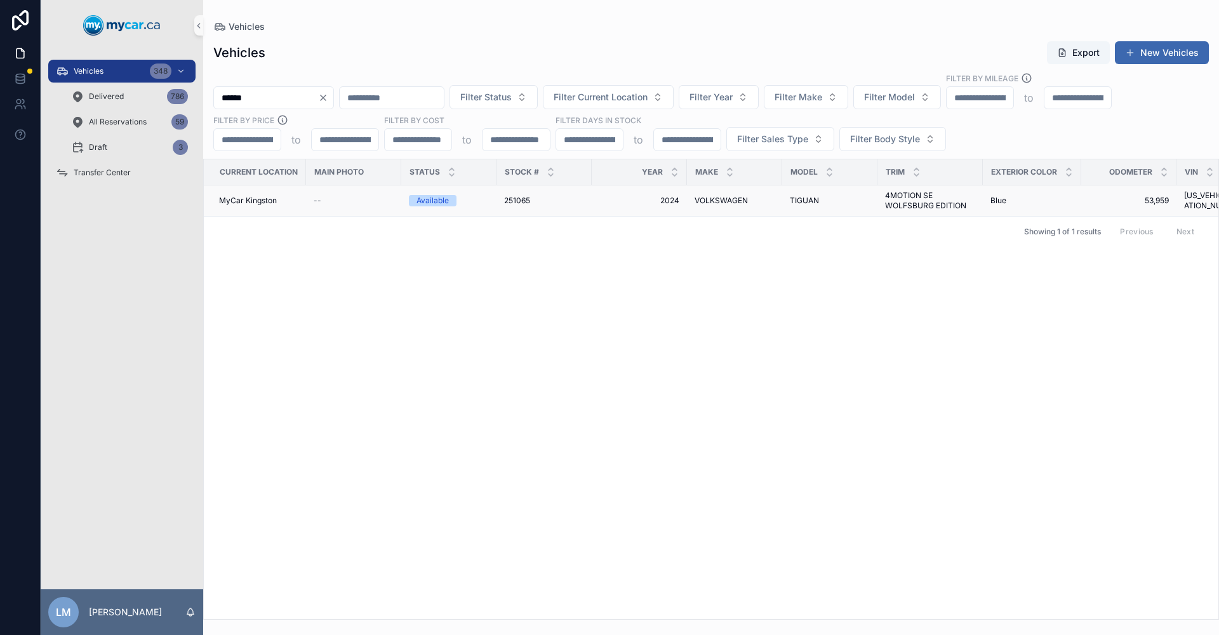
type input "******"
click at [518, 201] on span "251065" at bounding box center [517, 200] width 26 height 10
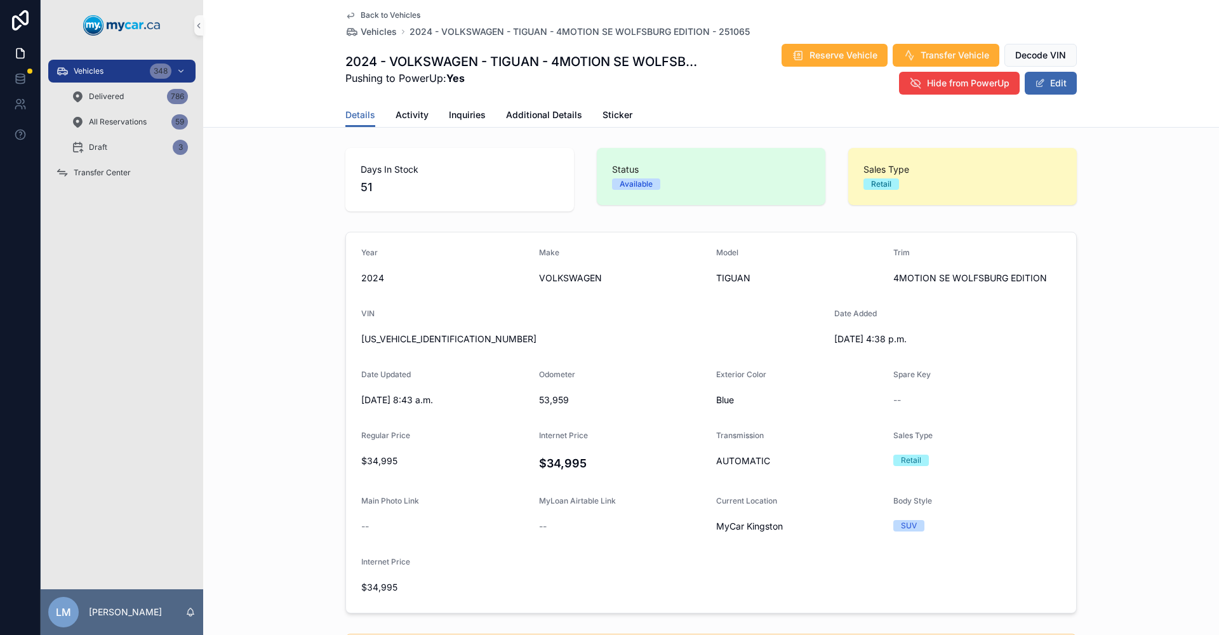
click at [560, 393] on span "53,959" at bounding box center [623, 399] width 168 height 13
click at [560, 399] on span "53,959" at bounding box center [623, 399] width 168 height 13
copy span "53,959"
click at [404, 338] on span "3VV2B7AX5RM123909" at bounding box center [592, 339] width 463 height 13
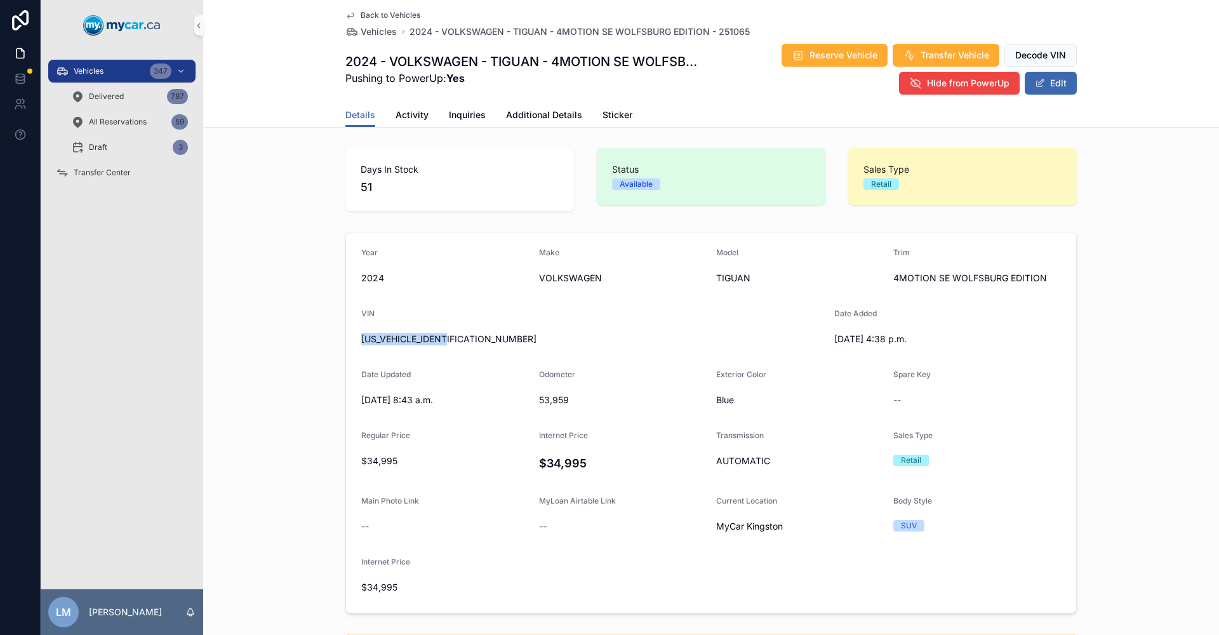
click at [404, 338] on span "3VV2B7AX5RM123909" at bounding box center [592, 339] width 463 height 13
copy span "3VV2B7AX5RM123909"
